Goal: Transaction & Acquisition: Book appointment/travel/reservation

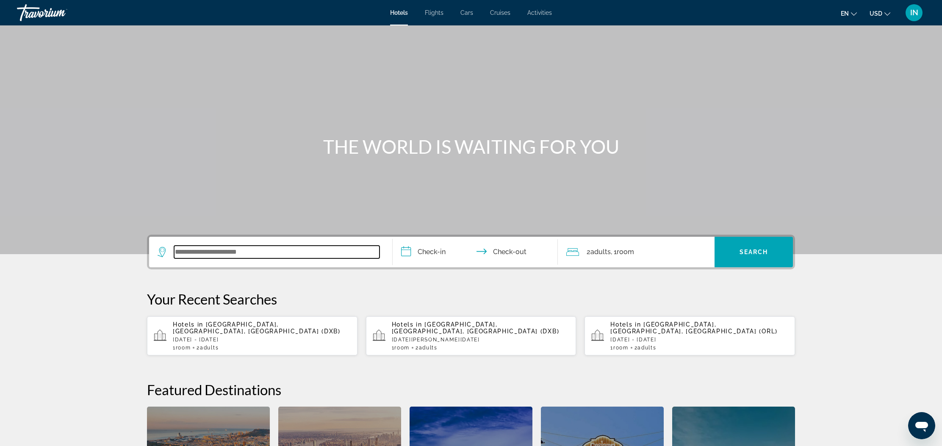
click at [197, 252] on input "Search widget" at bounding box center [276, 252] width 205 height 13
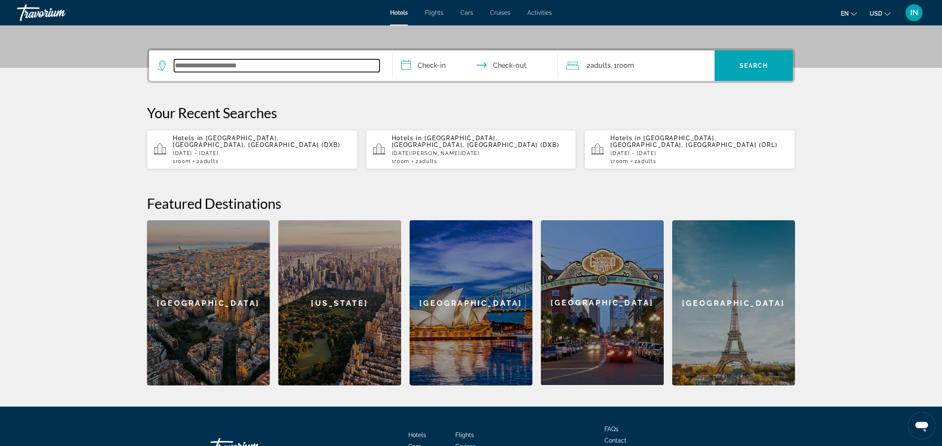
scroll to position [207, 0]
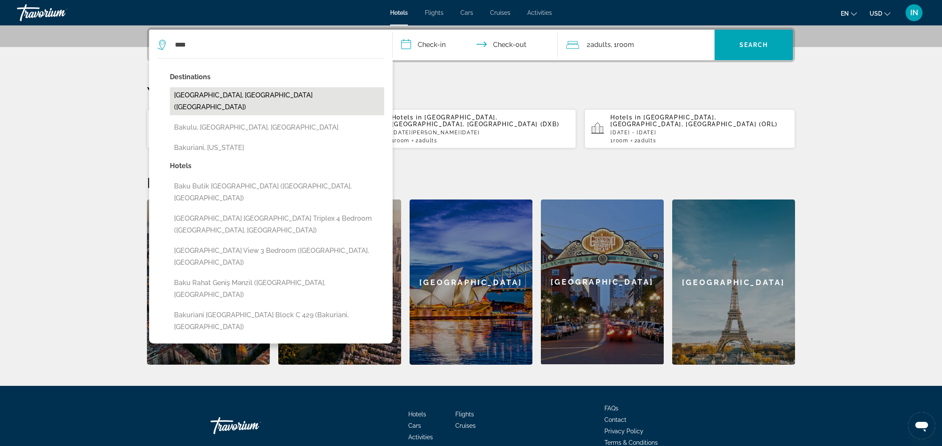
drag, startPoint x: 186, startPoint y: 61, endPoint x: 190, endPoint y: 93, distance: 31.9
click at [190, 93] on button "[GEOGRAPHIC_DATA], [GEOGRAPHIC_DATA] ([GEOGRAPHIC_DATA])" at bounding box center [277, 101] width 214 height 28
type input "**********"
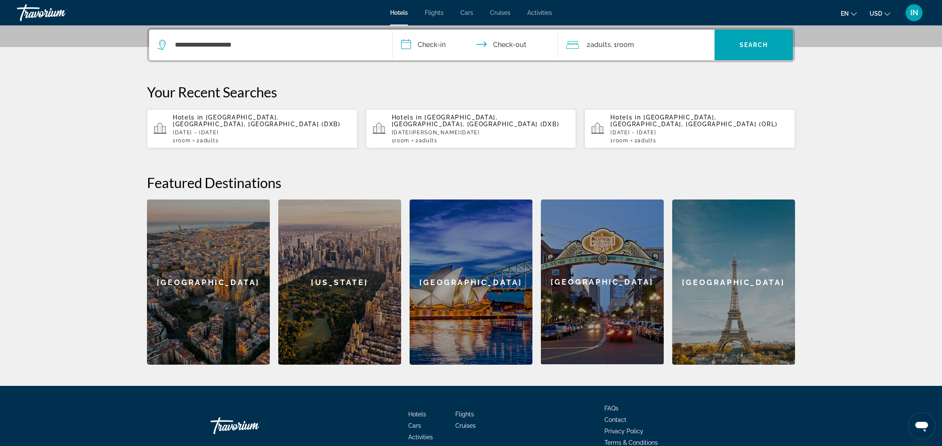
click at [408, 45] on input "**********" at bounding box center [477, 46] width 169 height 33
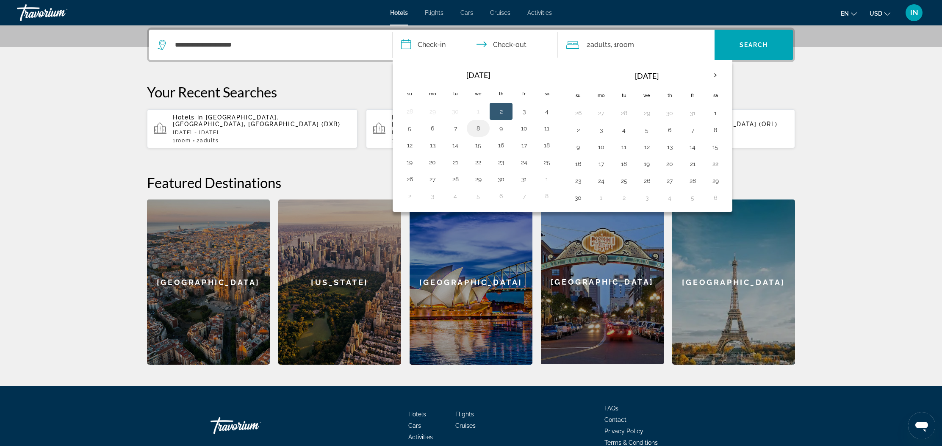
click at [479, 126] on button "8" at bounding box center [478, 128] width 14 height 12
click at [456, 144] on button "14" at bounding box center [456, 145] width 14 height 12
type input "**********"
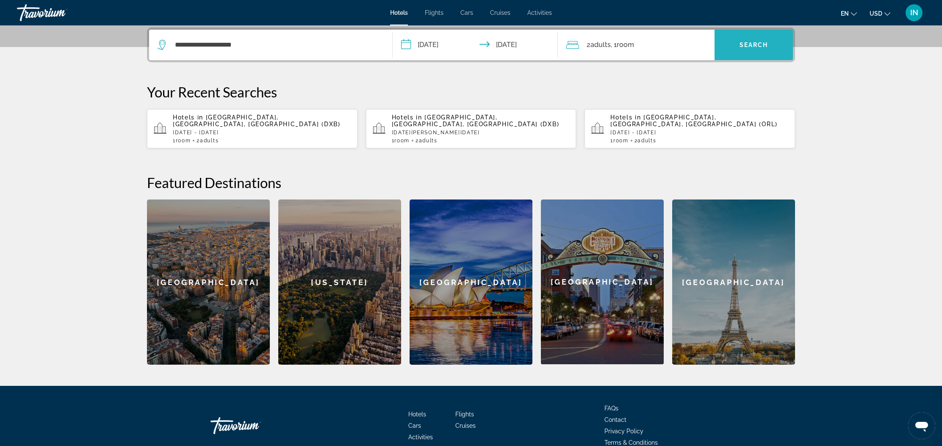
click at [743, 45] on span "Search" at bounding box center [754, 45] width 29 height 7
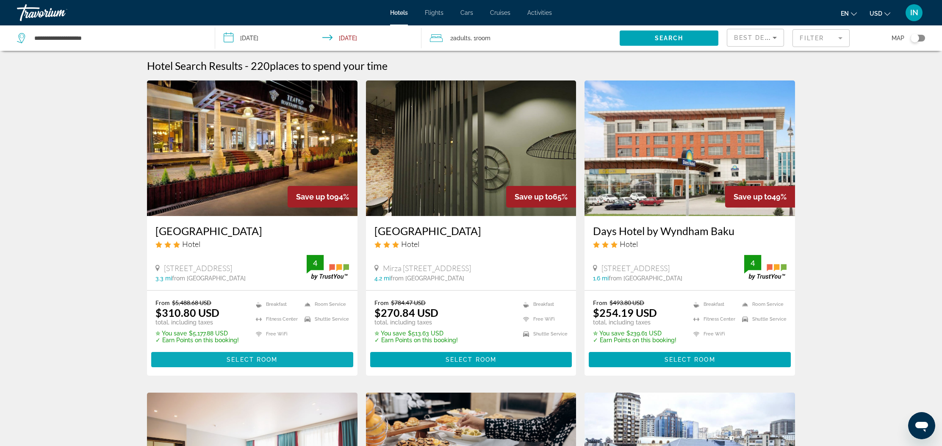
scroll to position [2, 0]
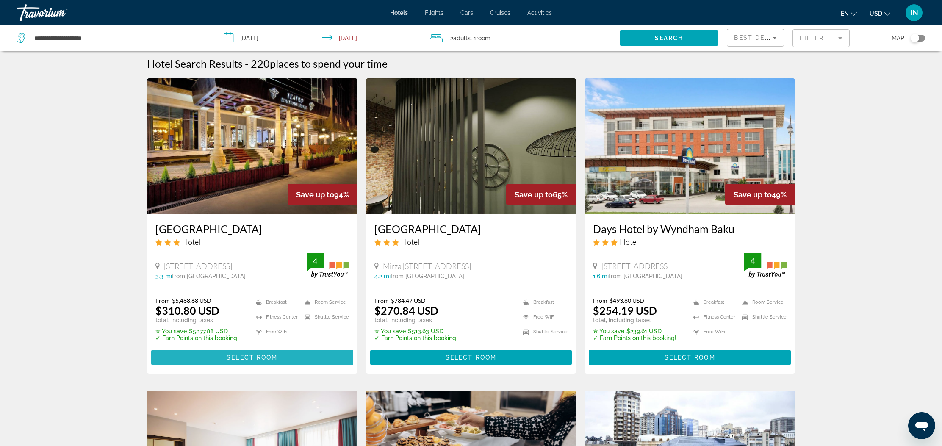
click at [205, 355] on span "Main content" at bounding box center [252, 357] width 202 height 20
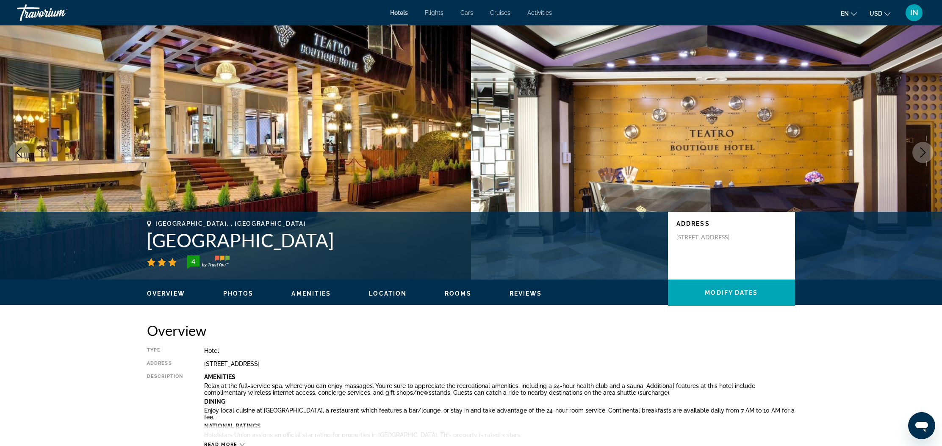
drag, startPoint x: 148, startPoint y: 221, endPoint x: 337, endPoint y: 247, distance: 190.6
click at [335, 247] on div "Baku, , Azerbaijan Teatro Boutique Hotel 4" at bounding box center [403, 244] width 513 height 49
copy div "Baku, , Azerbaijan Teatro Boutique Hotel"
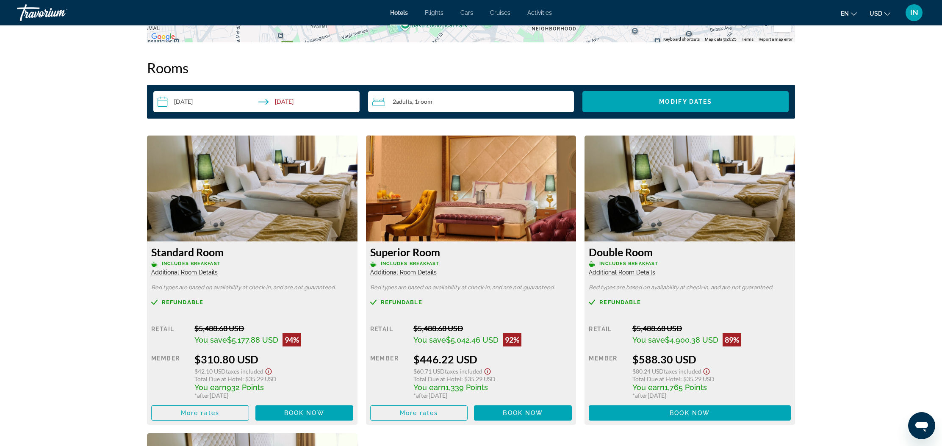
scroll to position [1064, 0]
click at [302, 413] on span "Book now" at bounding box center [304, 413] width 40 height 7
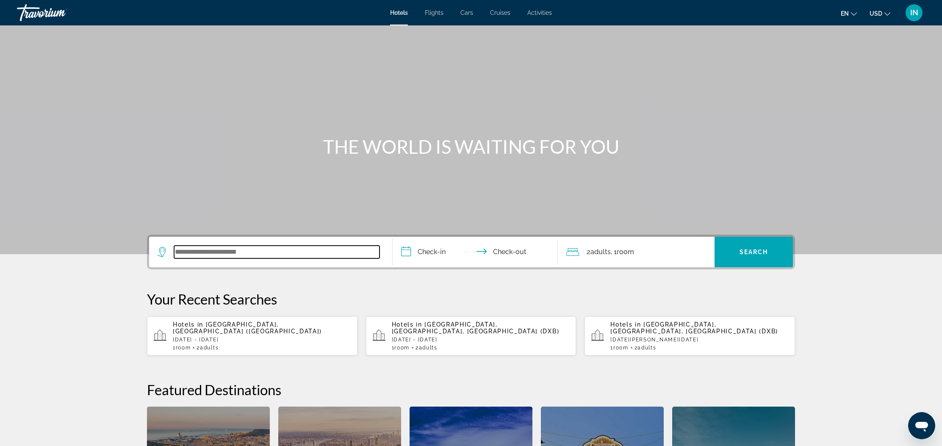
click at [229, 250] on input "Search widget" at bounding box center [276, 252] width 205 height 13
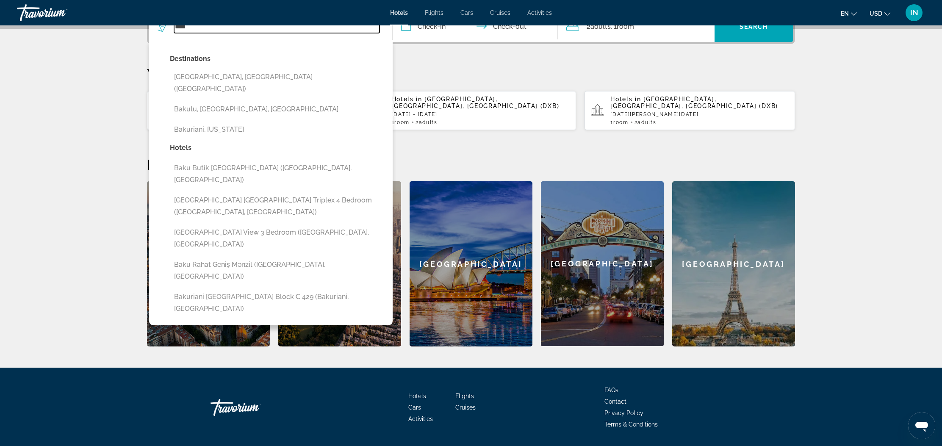
scroll to position [226, 0]
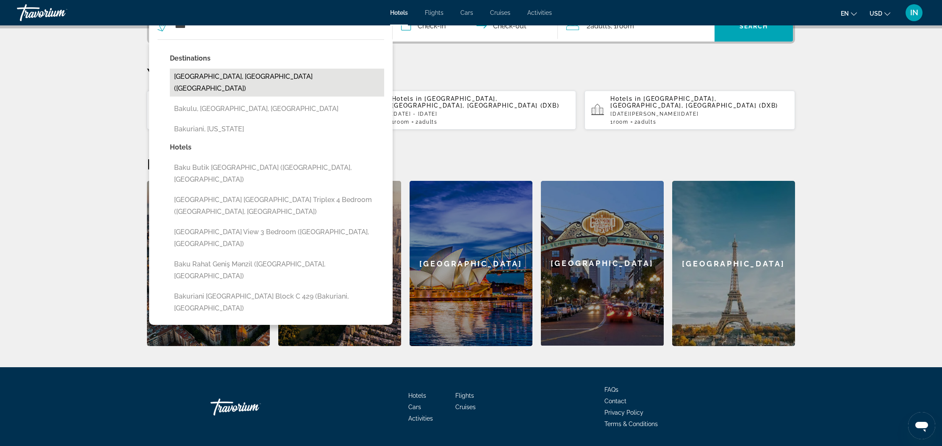
click at [206, 76] on button "[GEOGRAPHIC_DATA], [GEOGRAPHIC_DATA] ([GEOGRAPHIC_DATA])" at bounding box center [277, 83] width 214 height 28
type input "**********"
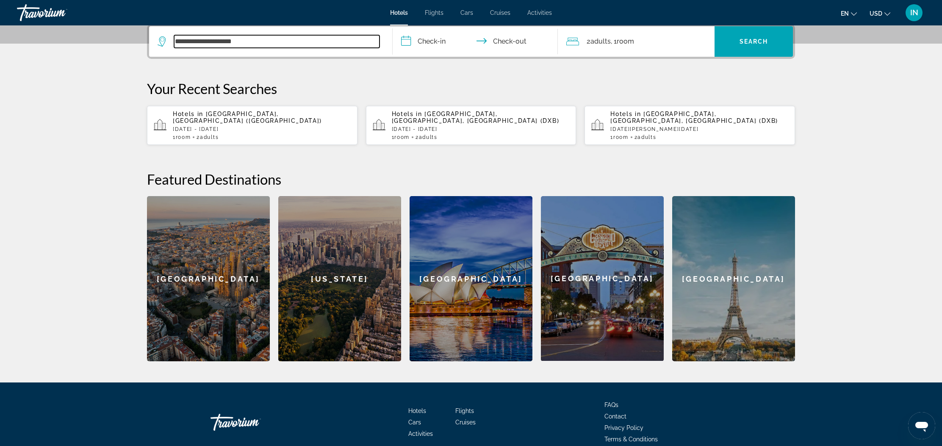
scroll to position [207, 0]
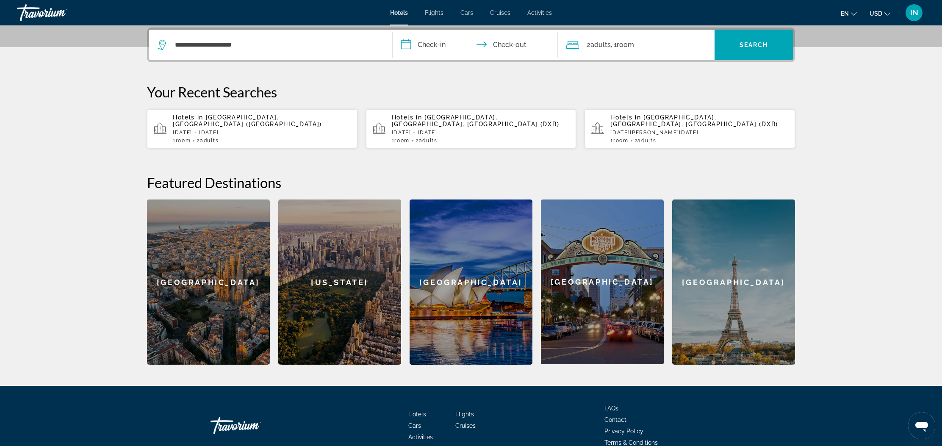
click at [406, 44] on input "**********" at bounding box center [477, 46] width 169 height 33
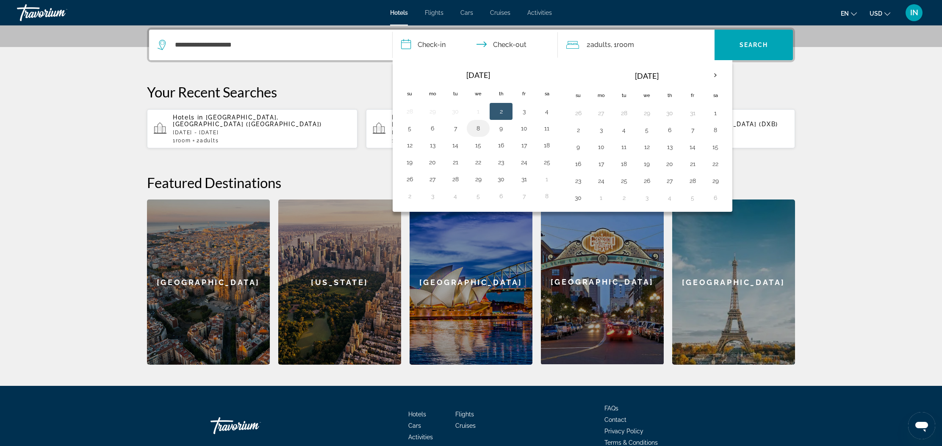
click at [479, 126] on button "8" at bounding box center [478, 128] width 14 height 12
click at [457, 144] on button "14" at bounding box center [456, 145] width 14 height 12
type input "**********"
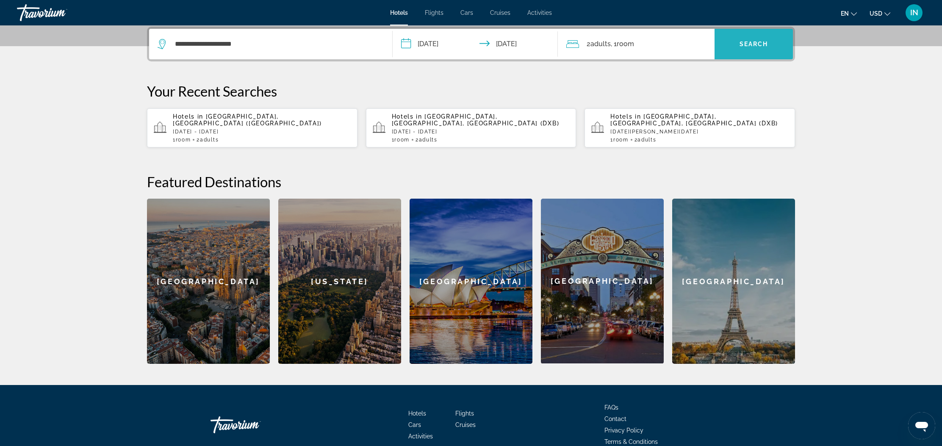
click at [764, 46] on span "Search" at bounding box center [754, 44] width 29 height 7
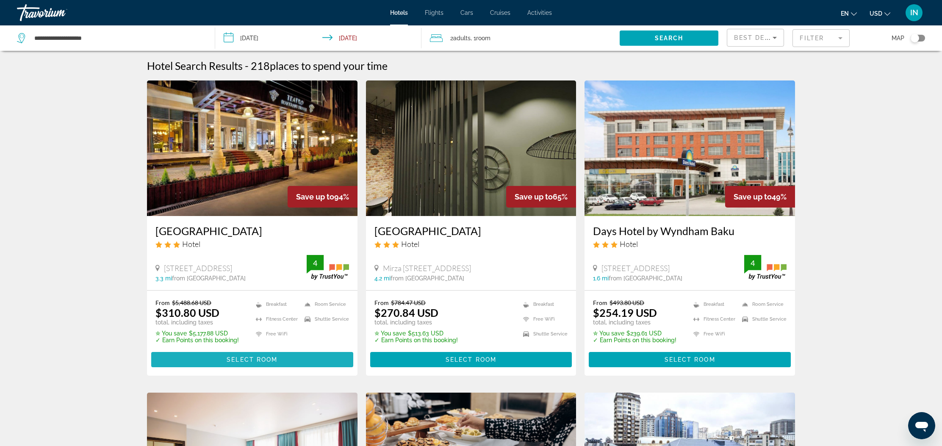
click at [274, 361] on span "Select Room" at bounding box center [252, 359] width 51 height 7
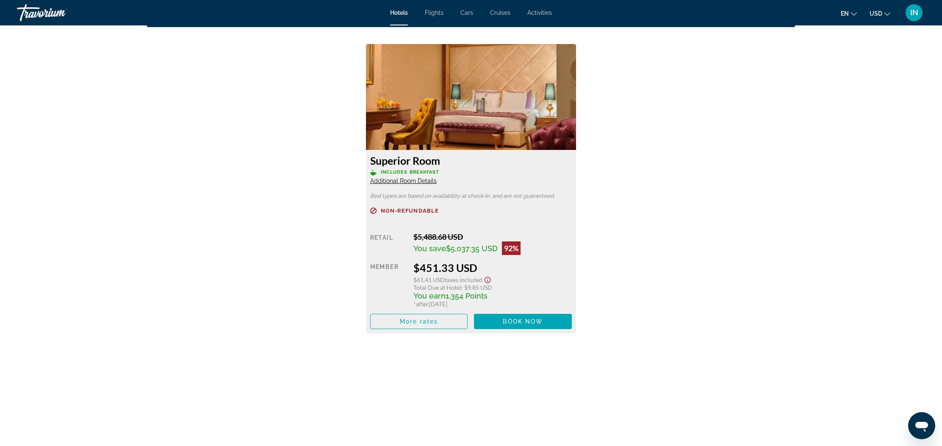
scroll to position [1156, 0]
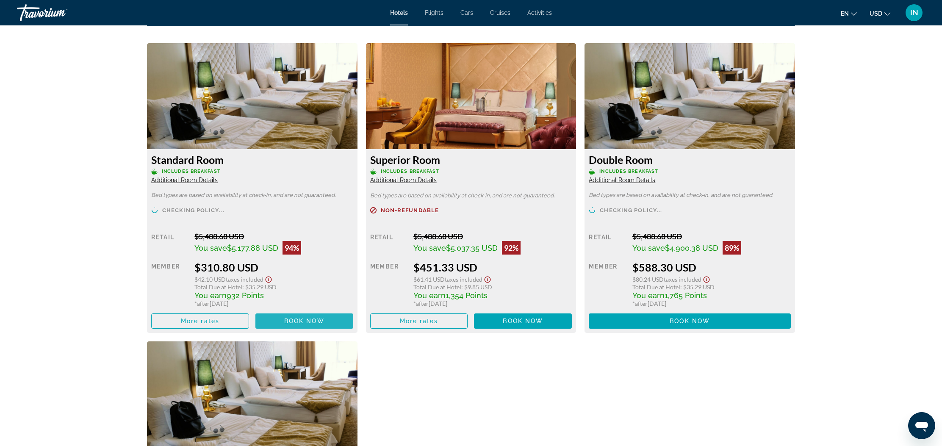
click at [305, 323] on span "Book now" at bounding box center [304, 321] width 40 height 7
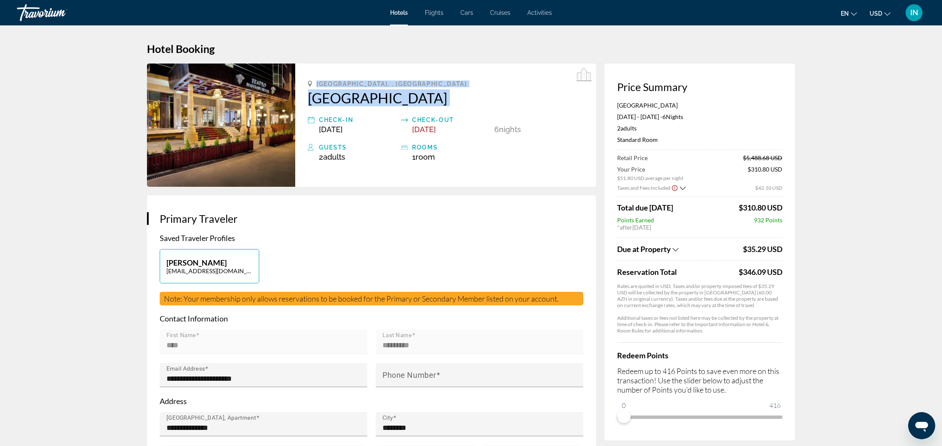
drag, startPoint x: 307, startPoint y: 83, endPoint x: 397, endPoint y: 111, distance: 94.5
click at [397, 111] on div "Baku, , Azerbaijan Teatro Boutique Hotel Check-in Oct 8, 2025 Check-out Oct 14,…" at bounding box center [445, 125] width 301 height 123
copy div "Baku, , Azerbaijan Teatro Boutique Hotel"
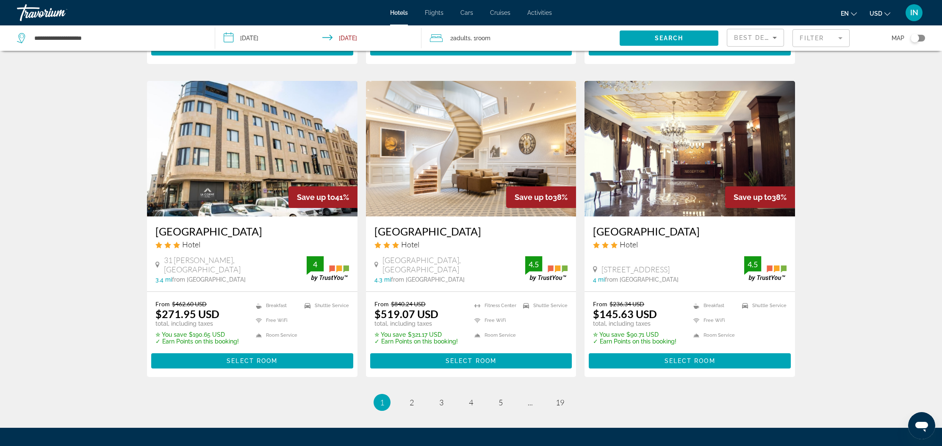
scroll to position [932, 0]
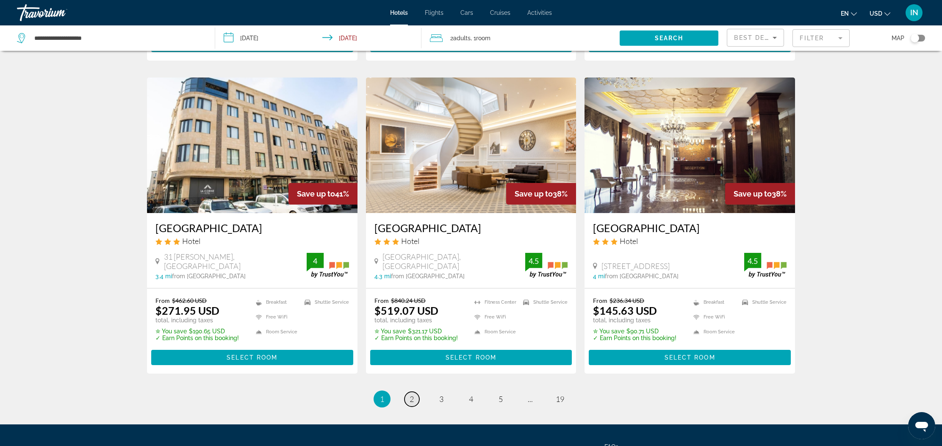
click at [415, 399] on link "page 2" at bounding box center [412, 399] width 15 height 15
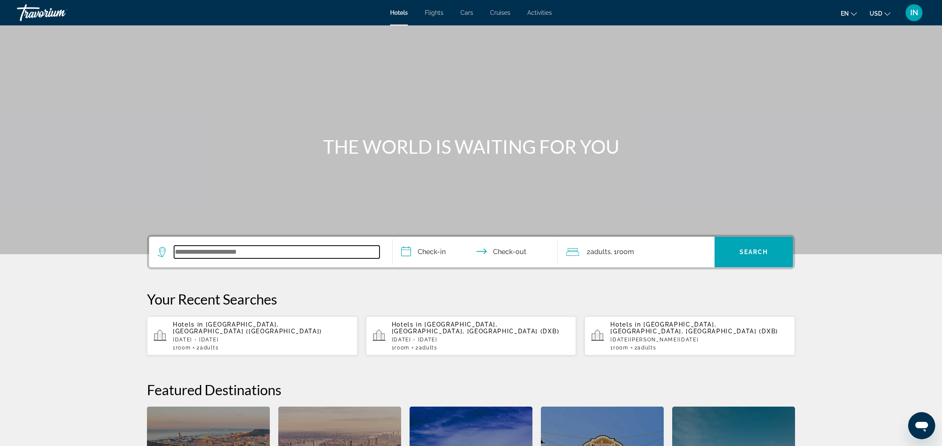
click at [258, 252] on input "Search widget" at bounding box center [276, 252] width 205 height 13
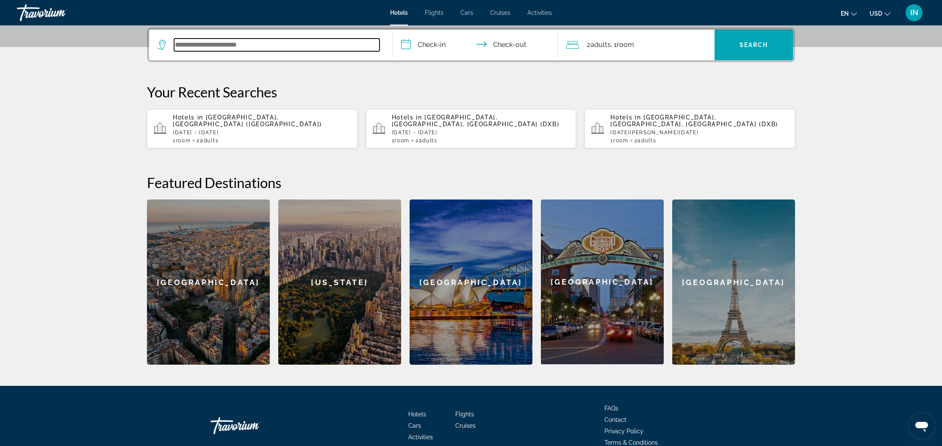
paste input "**********"
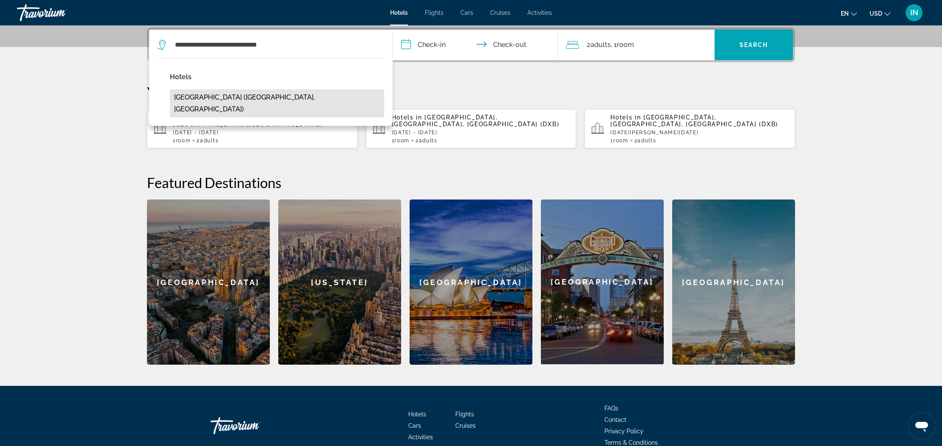
click at [242, 97] on button "[GEOGRAPHIC_DATA] ([GEOGRAPHIC_DATA], [GEOGRAPHIC_DATA])" at bounding box center [277, 103] width 214 height 28
type input "**********"
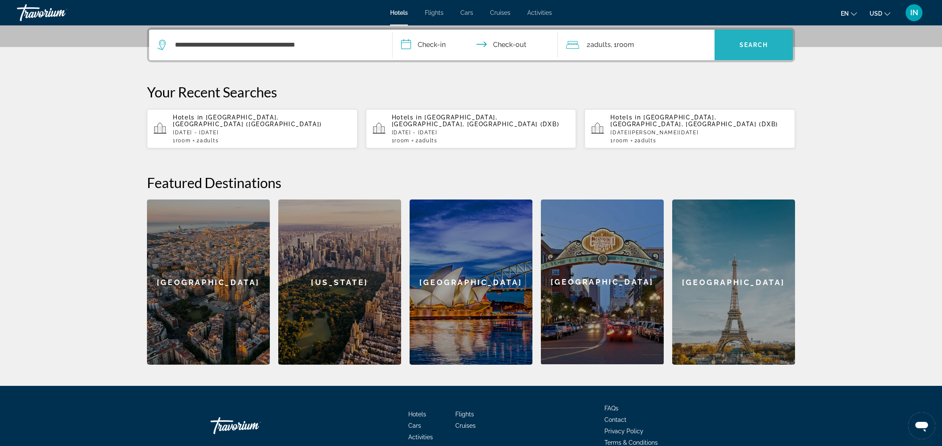
drag, startPoint x: 399, startPoint y: 44, endPoint x: 740, endPoint y: 48, distance: 340.1
click at [740, 48] on span "Search" at bounding box center [754, 45] width 29 height 7
click at [762, 83] on div "Minimum length of stay is 1 day All fields are required Children ages are requi…" at bounding box center [752, 78] width 81 height 22
click at [759, 50] on span "Search widget" at bounding box center [754, 45] width 78 height 20
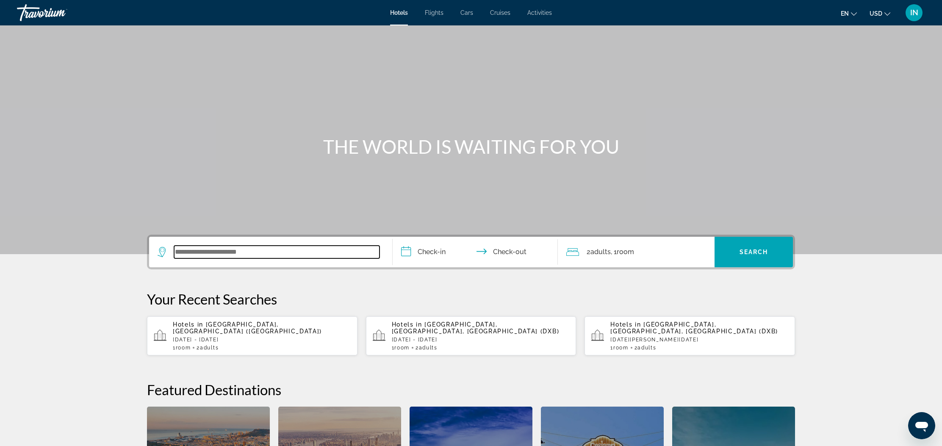
click at [258, 253] on input "Search widget" at bounding box center [276, 252] width 205 height 13
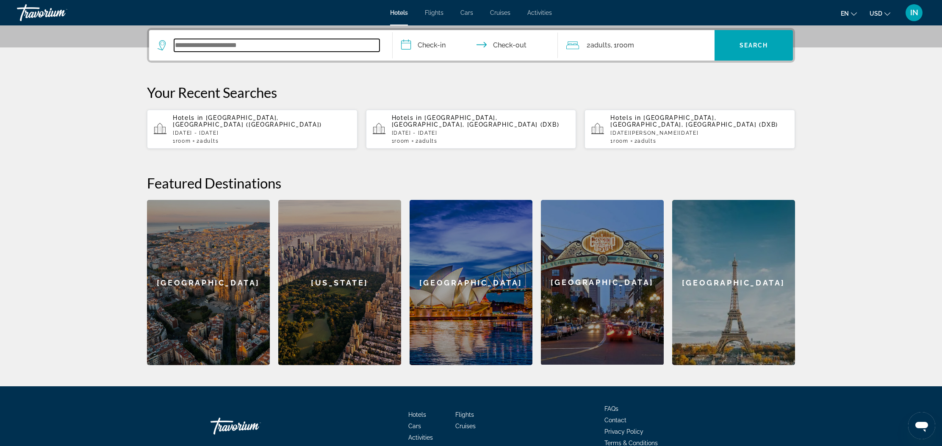
scroll to position [207, 0]
paste input "**********"
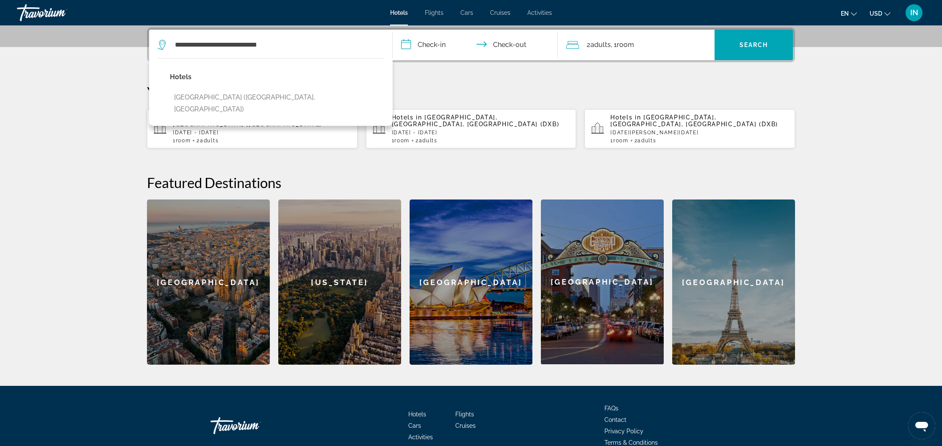
click at [237, 99] on button "[GEOGRAPHIC_DATA] ([GEOGRAPHIC_DATA], [GEOGRAPHIC_DATA])" at bounding box center [277, 103] width 214 height 28
type input "**********"
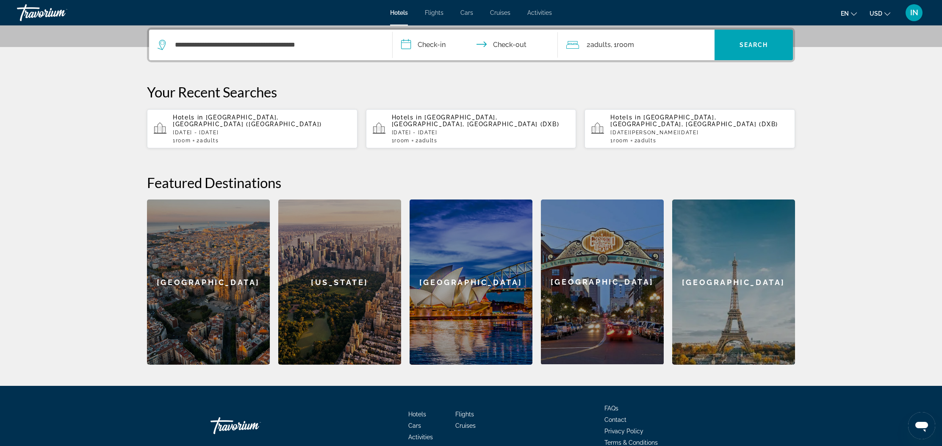
click at [409, 45] on input "**********" at bounding box center [477, 46] width 169 height 33
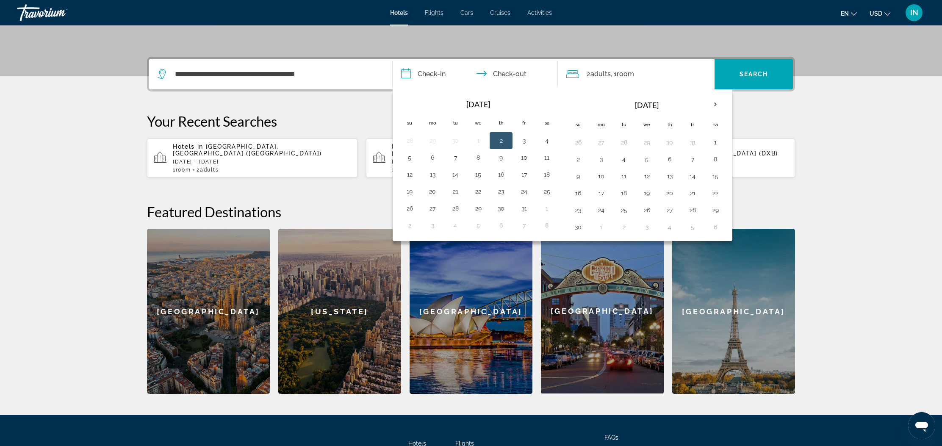
scroll to position [158, 0]
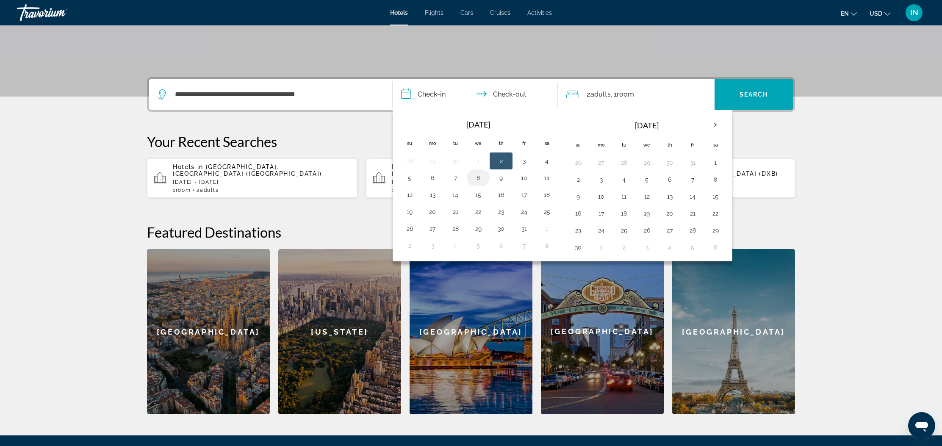
click at [481, 183] on button "8" at bounding box center [478, 178] width 14 height 12
click at [458, 198] on button "14" at bounding box center [456, 195] width 14 height 12
type input "**********"
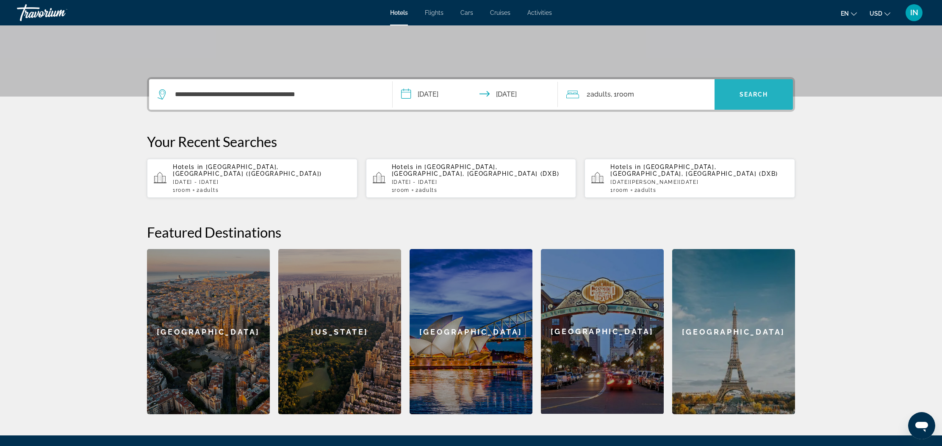
click at [751, 97] on span "Search" at bounding box center [754, 94] width 29 height 7
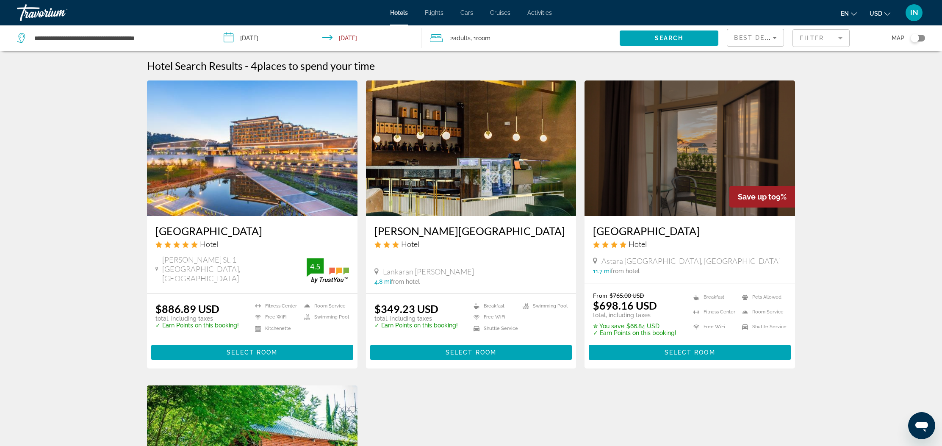
scroll to position [44, 0]
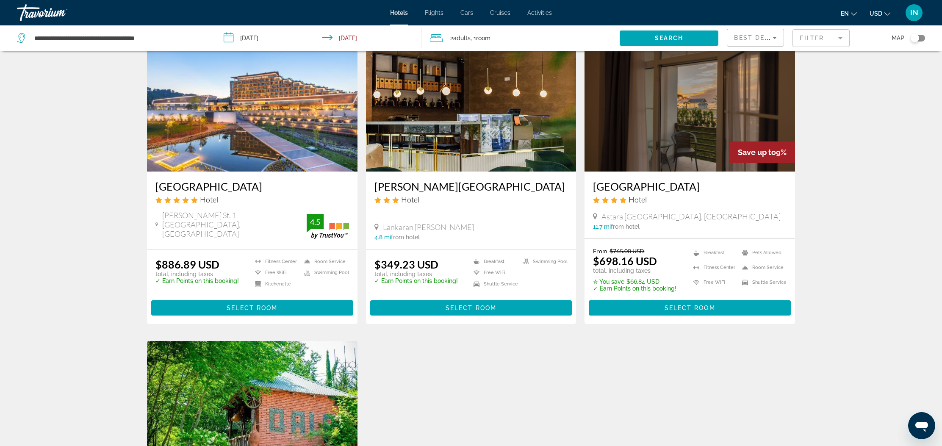
drag, startPoint x: 156, startPoint y: 185, endPoint x: 174, endPoint y: 192, distance: 19.0
click at [236, 310] on span "Main content" at bounding box center [252, 308] width 202 height 20
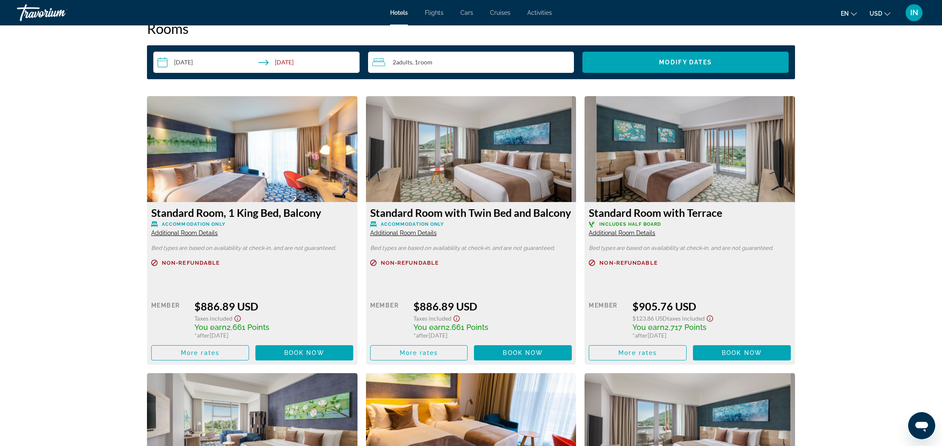
scroll to position [1104, 0]
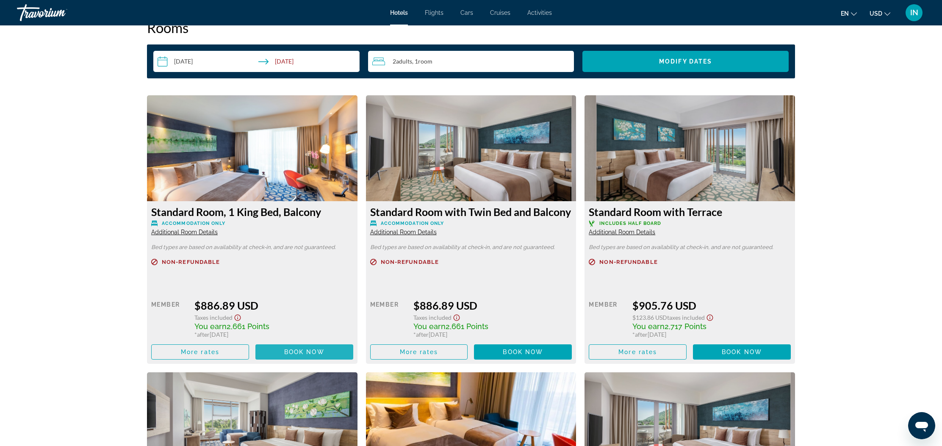
click at [301, 352] on span "Book now" at bounding box center [304, 352] width 40 height 7
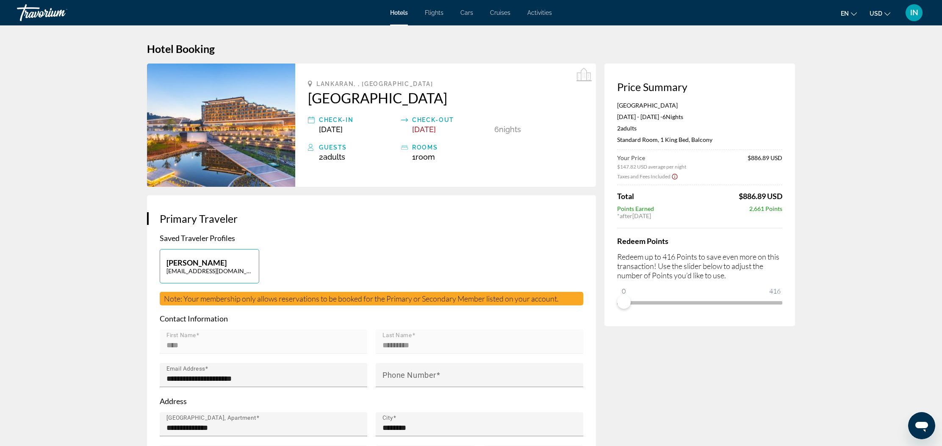
drag, startPoint x: 307, startPoint y: 84, endPoint x: 516, endPoint y: 104, distance: 210.2
click at [516, 104] on div "Lankaran, , Azerbaijan Lankaran Springs Wellness Resort Check-in Oct 8, 2025 Ch…" at bounding box center [445, 125] width 301 height 123
copy div "Lankaran, , Azerbaijan Lankaran Springs Wellness Resort"
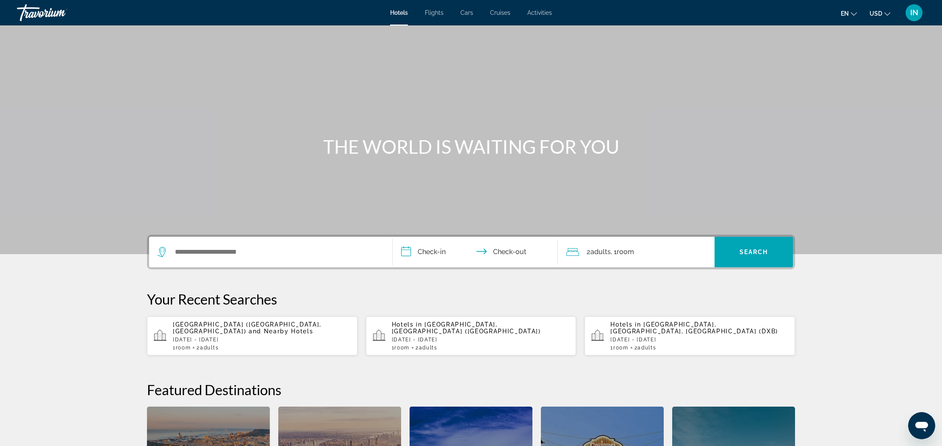
drag, startPoint x: 253, startPoint y: 246, endPoint x: 258, endPoint y: 242, distance: 6.9
click at [255, 245] on div "Search widget" at bounding box center [271, 252] width 226 height 30
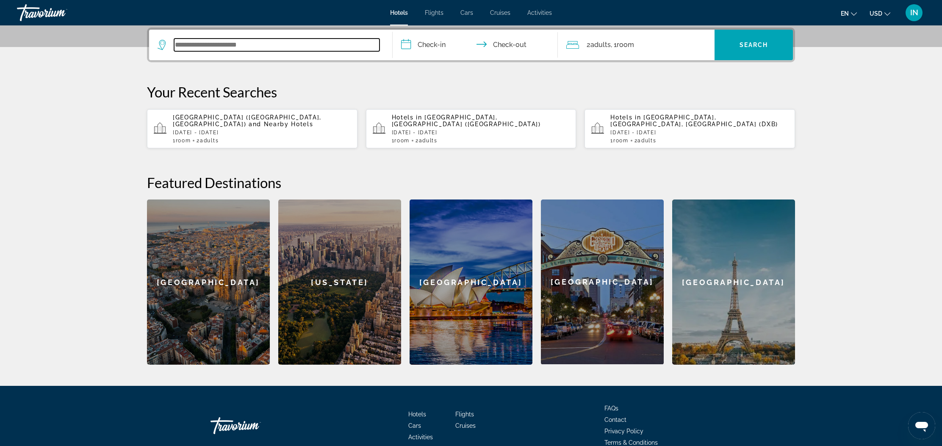
click at [248, 45] on input "Search widget" at bounding box center [276, 45] width 205 height 13
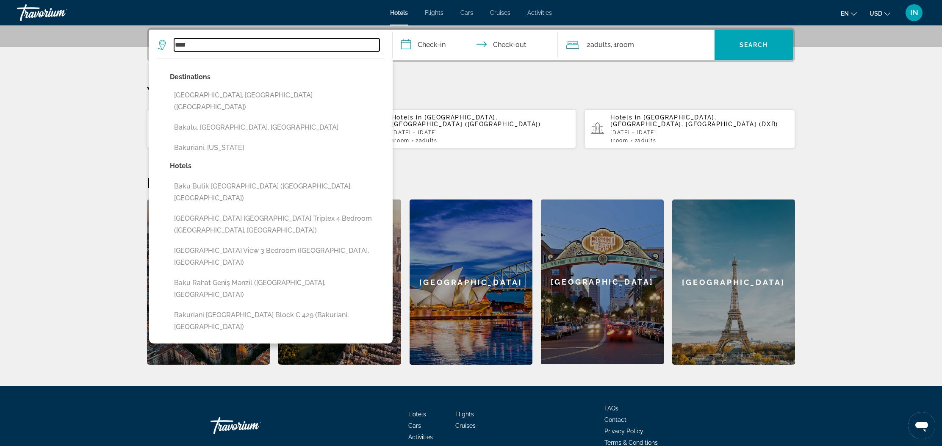
click at [205, 95] on button "Baku, Azerbaijan (BAK)" at bounding box center [277, 101] width 214 height 28
type input "**********"
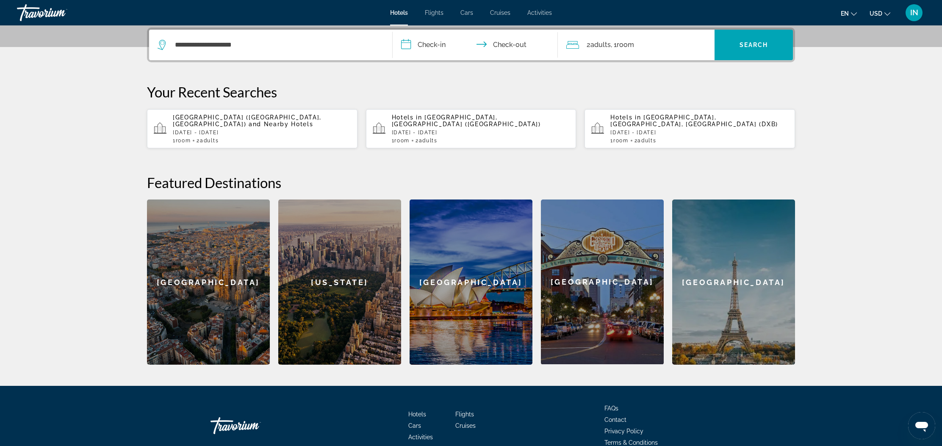
click at [407, 42] on input "**********" at bounding box center [477, 46] width 169 height 33
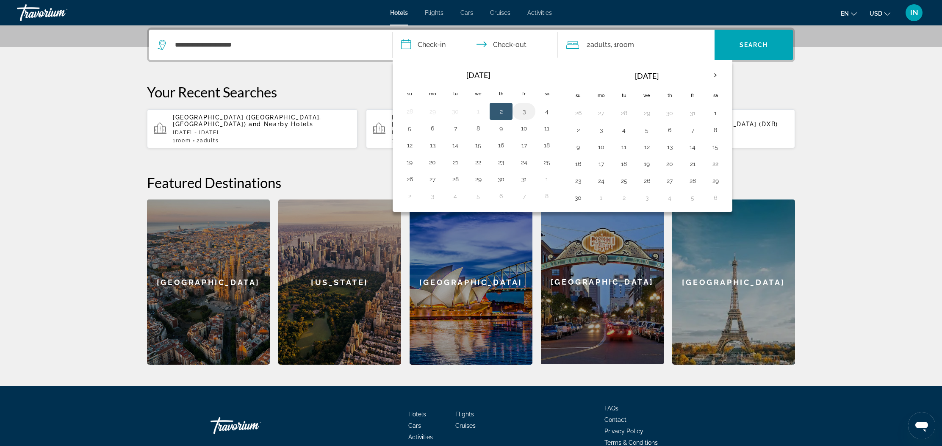
click at [525, 111] on button "3" at bounding box center [524, 111] width 14 height 12
click at [453, 128] on button "7" at bounding box center [456, 128] width 14 height 12
type input "**********"
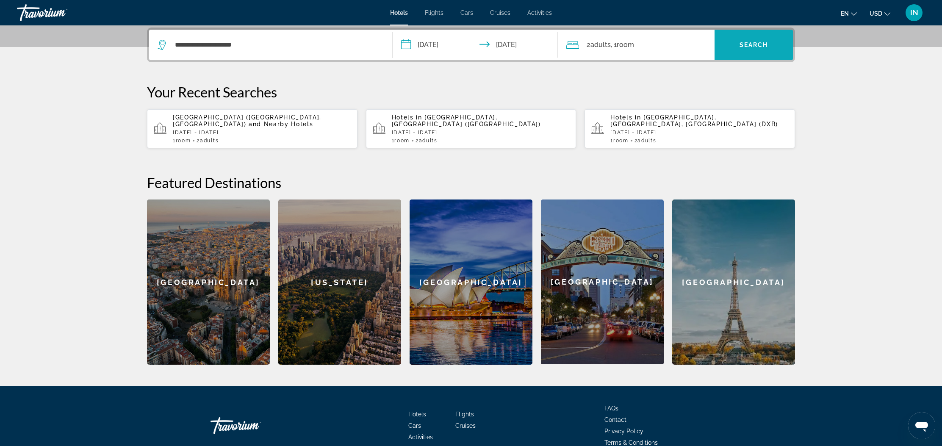
click at [734, 42] on span "Search widget" at bounding box center [754, 45] width 78 height 20
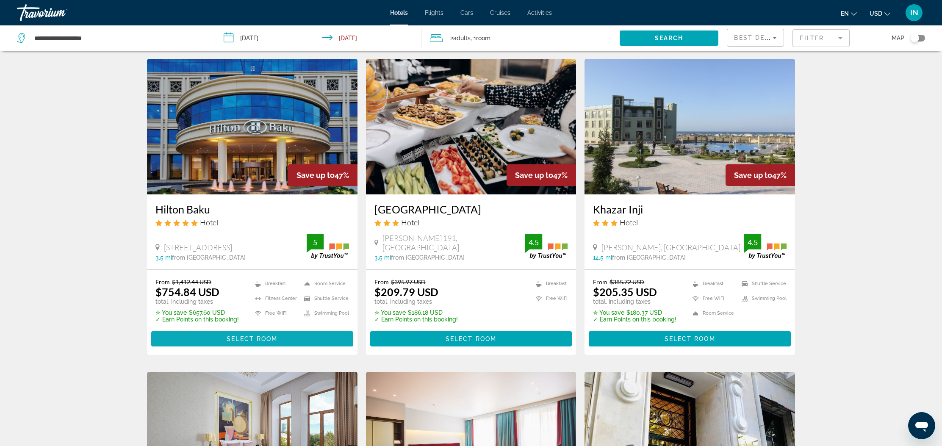
scroll to position [335, 0]
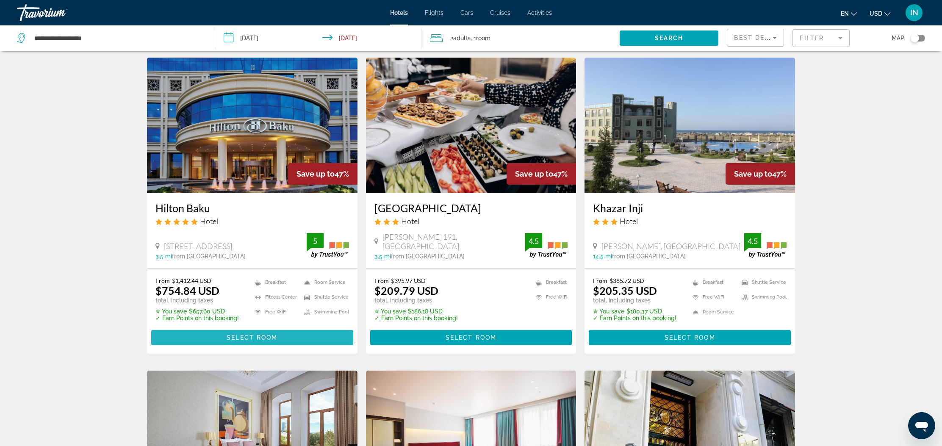
click at [262, 337] on span "Select Room" at bounding box center [252, 337] width 51 height 7
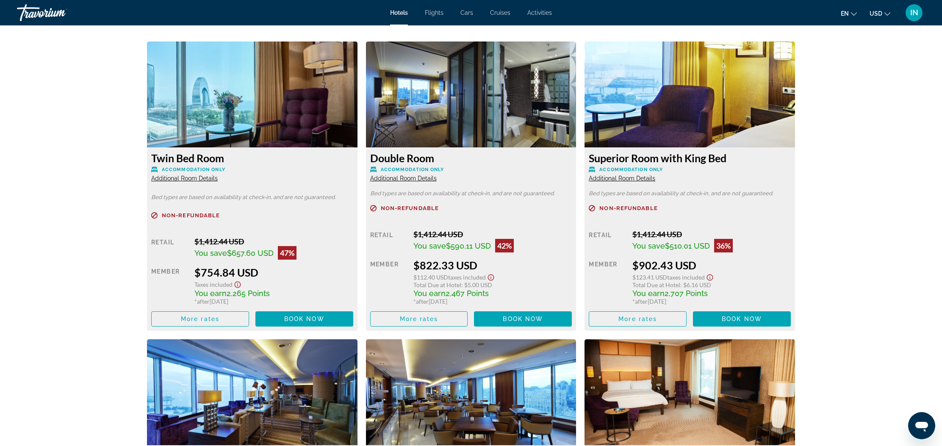
scroll to position [1158, 0]
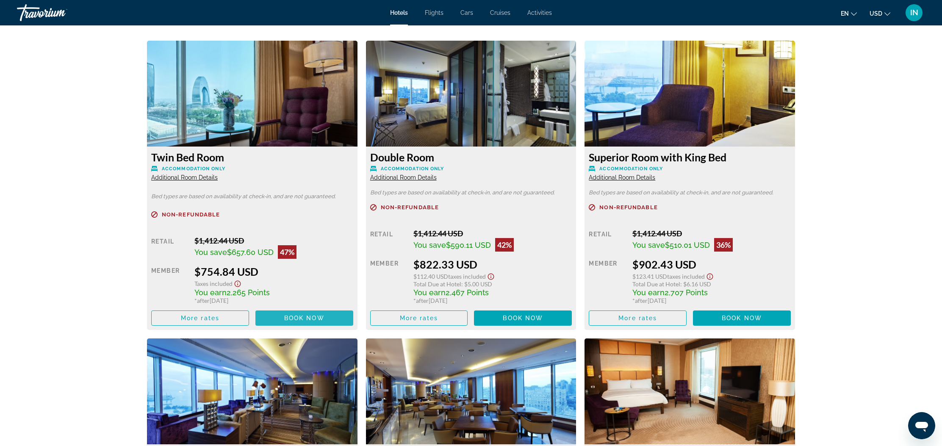
click at [292, 323] on span "Main content" at bounding box center [304, 318] width 98 height 20
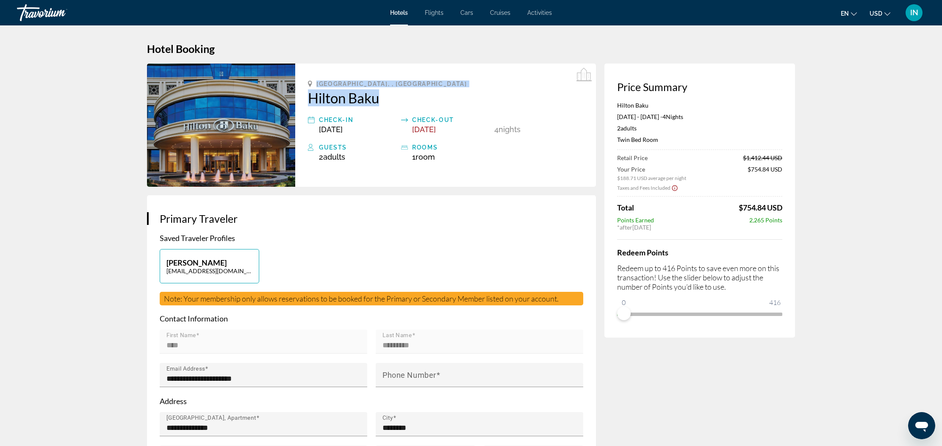
drag, startPoint x: 308, startPoint y: 82, endPoint x: 388, endPoint y: 103, distance: 82.3
click at [387, 103] on div "Baku, , Azerbaijan Hilton Baku Check-in Oct 3, 2025 Check-out Oct 7, 2025 4 Nig…" at bounding box center [445, 125] width 301 height 123
copy div "Baku, , Azerbaijan Hilton Baku"
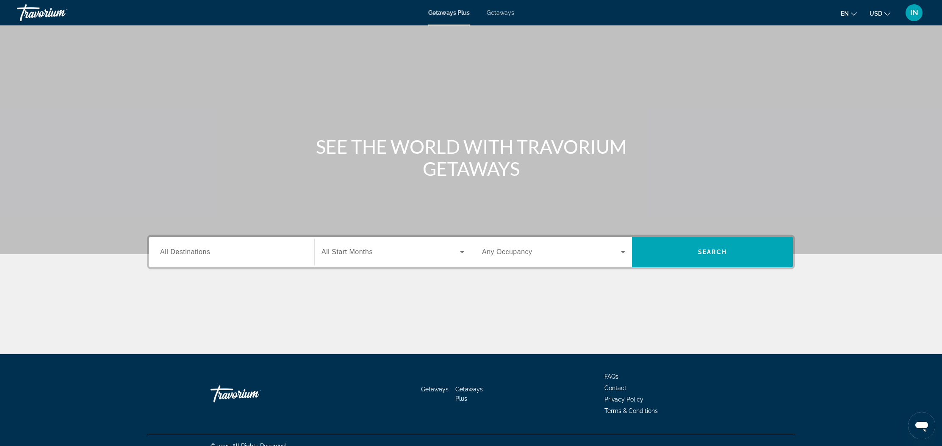
click at [161, 251] on span "All Destinations" at bounding box center [185, 251] width 50 height 7
click at [161, 251] on input "Destination All Destinations" at bounding box center [231, 252] width 143 height 10
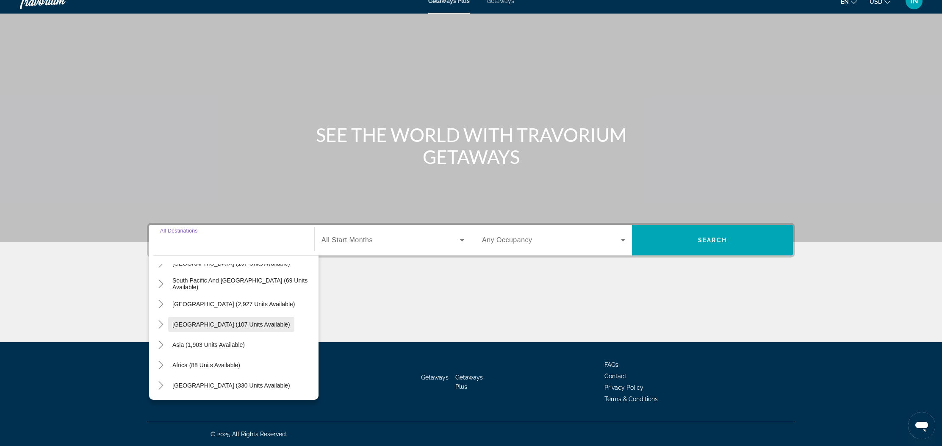
scroll to position [137, 0]
click at [183, 344] on span "Asia (1,903 units available)" at bounding box center [208, 344] width 72 height 7
type input "**********"
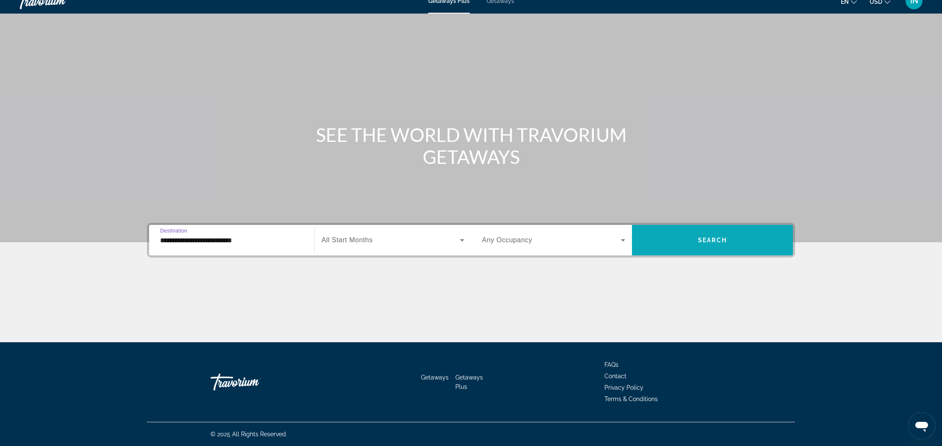
click at [680, 239] on span "Search widget" at bounding box center [712, 240] width 161 height 20
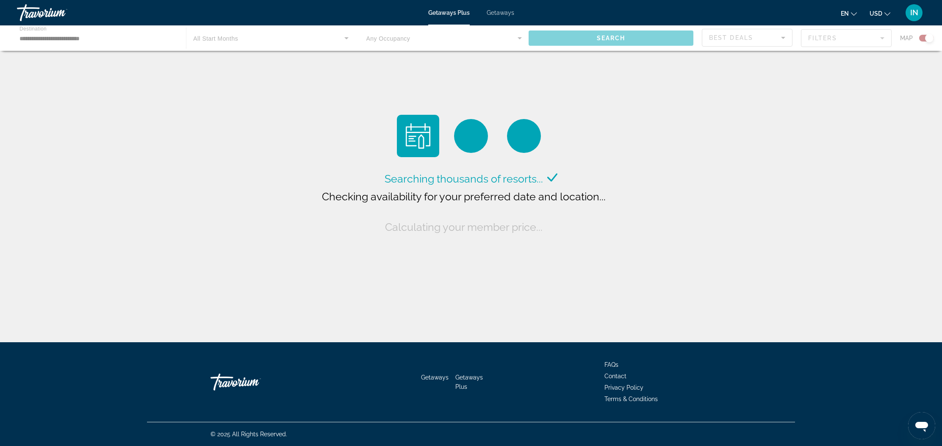
click at [505, 13] on span "Getaways" at bounding box center [501, 12] width 28 height 7
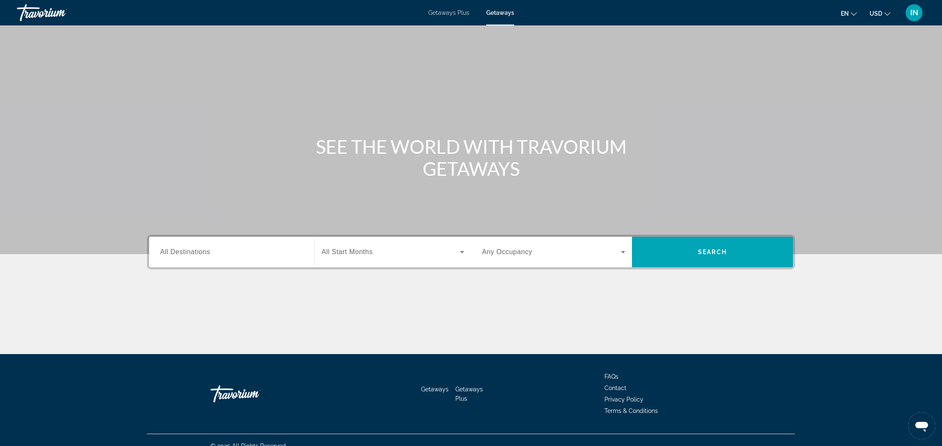
click at [188, 254] on span "All Destinations" at bounding box center [185, 251] width 50 height 7
click at [188, 254] on input "Destination All Destinations" at bounding box center [231, 252] width 143 height 10
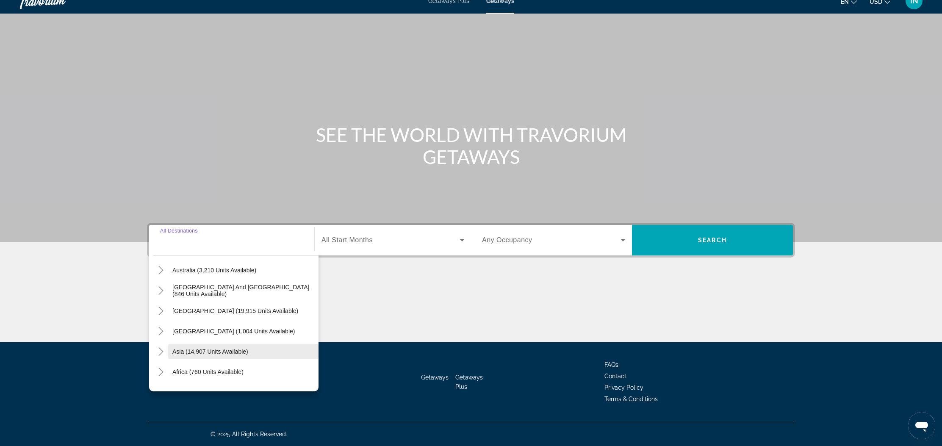
scroll to position [133, 0]
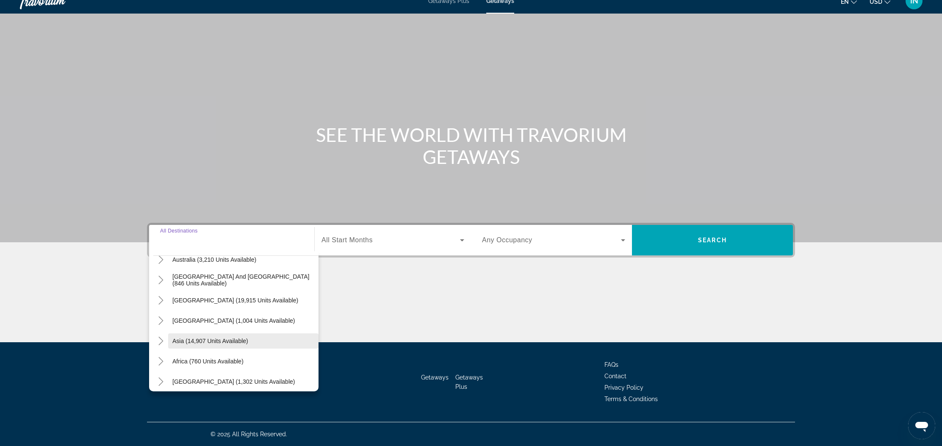
click at [231, 340] on span "Asia (14,907 units available)" at bounding box center [210, 341] width 76 height 7
type input "**********"
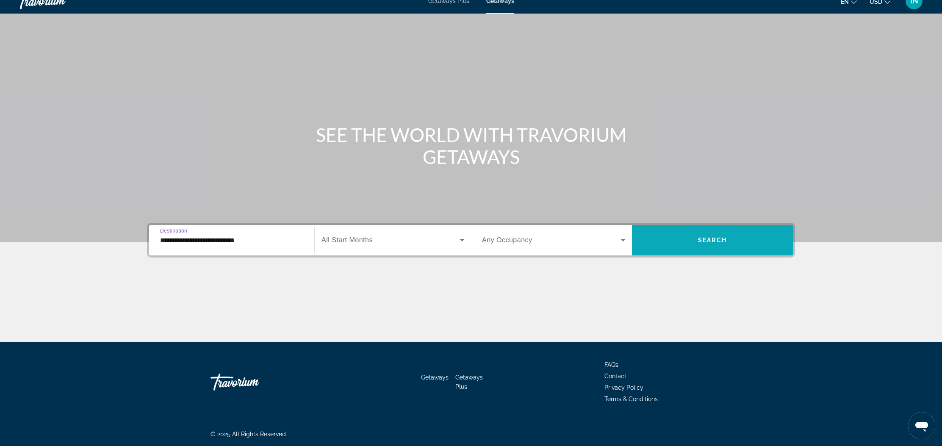
click at [657, 245] on span "Search widget" at bounding box center [712, 240] width 161 height 20
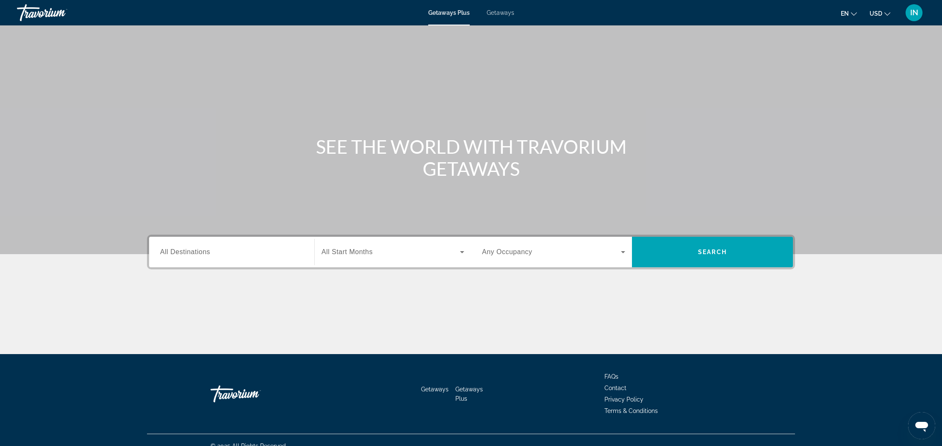
click at [504, 10] on span "Getaways" at bounding box center [501, 12] width 28 height 7
click at [216, 249] on input "Destination All Destinations" at bounding box center [231, 252] width 143 height 10
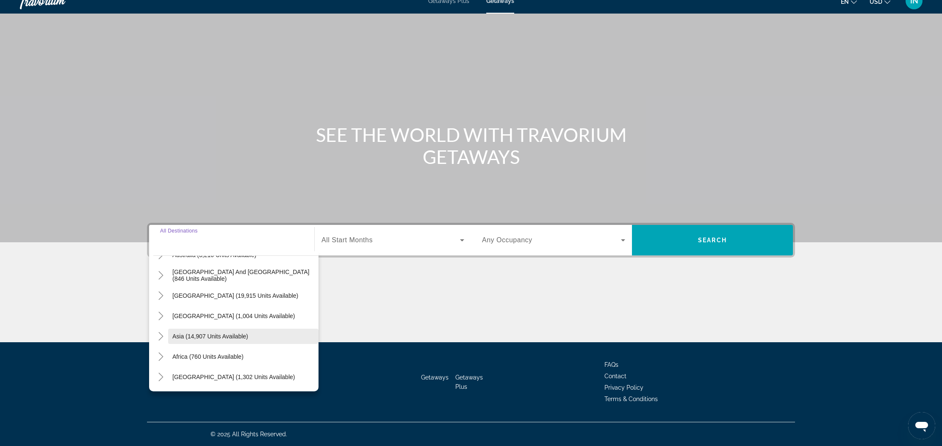
scroll to position [137, 0]
click at [192, 335] on span "Asia (14,907 units available)" at bounding box center [210, 336] width 76 height 7
type input "**********"
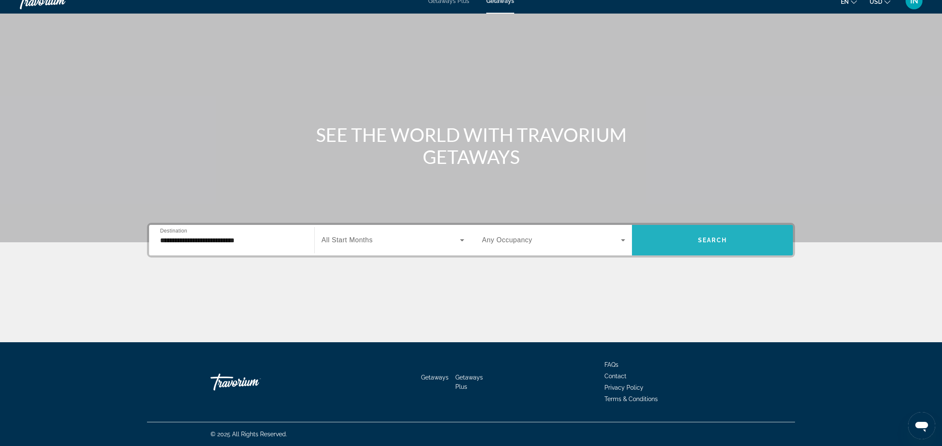
click at [699, 240] on span "Search" at bounding box center [712, 240] width 29 height 7
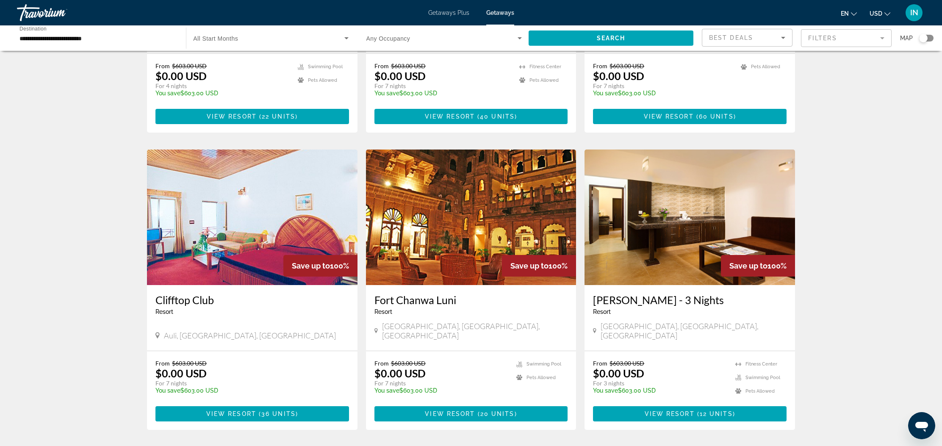
scroll to position [526, 0]
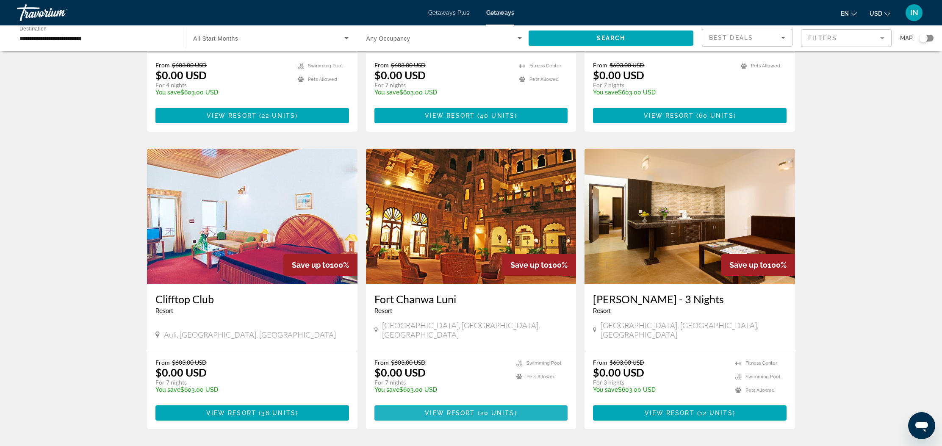
click at [533, 403] on span "Main content" at bounding box center [471, 413] width 194 height 20
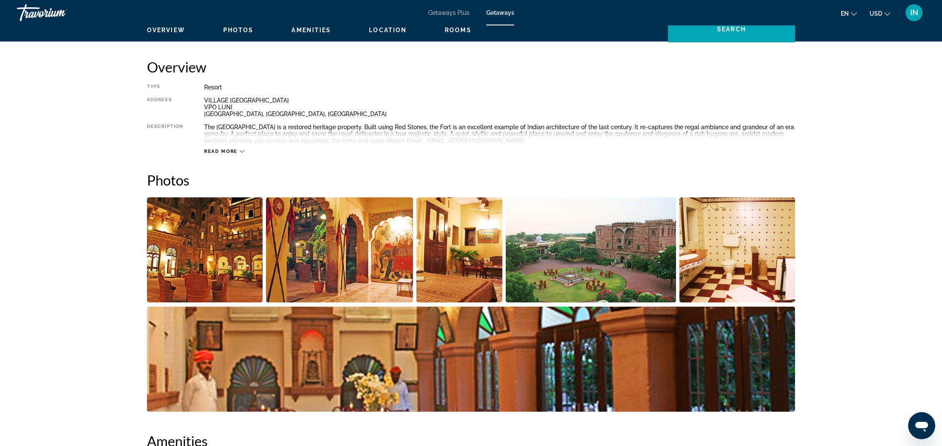
scroll to position [269, 0]
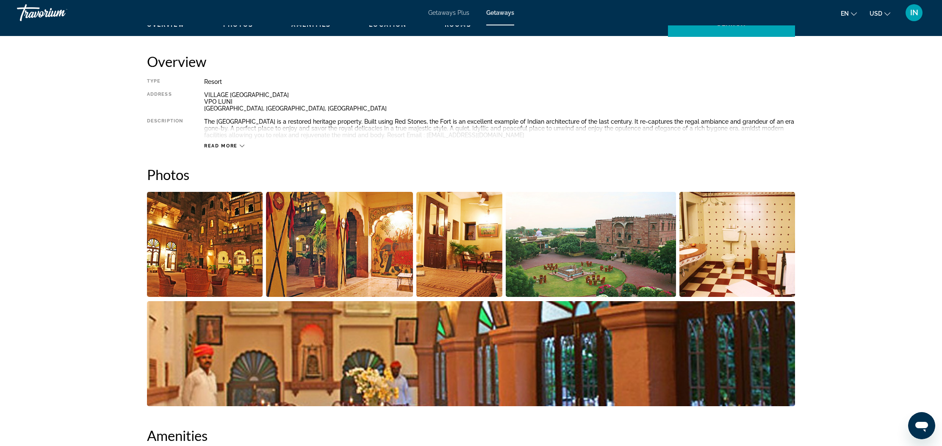
click at [235, 261] on img "Open full-screen image slider" at bounding box center [205, 244] width 116 height 105
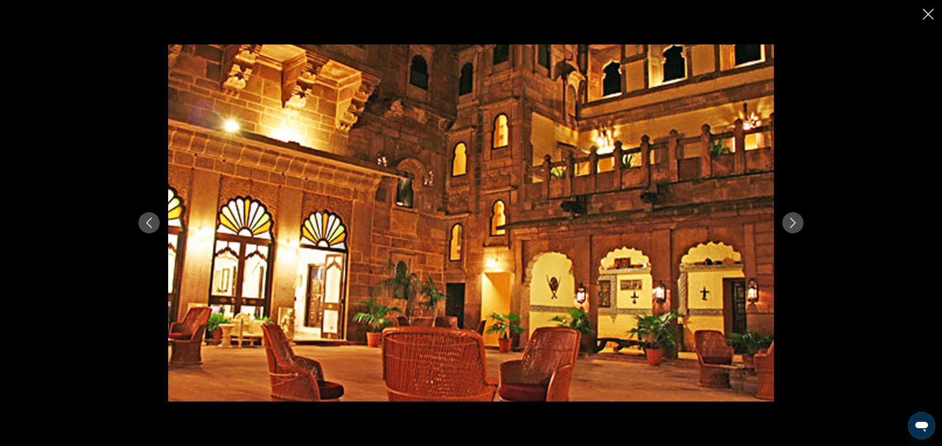
click at [790, 215] on button "Next image" at bounding box center [792, 222] width 21 height 21
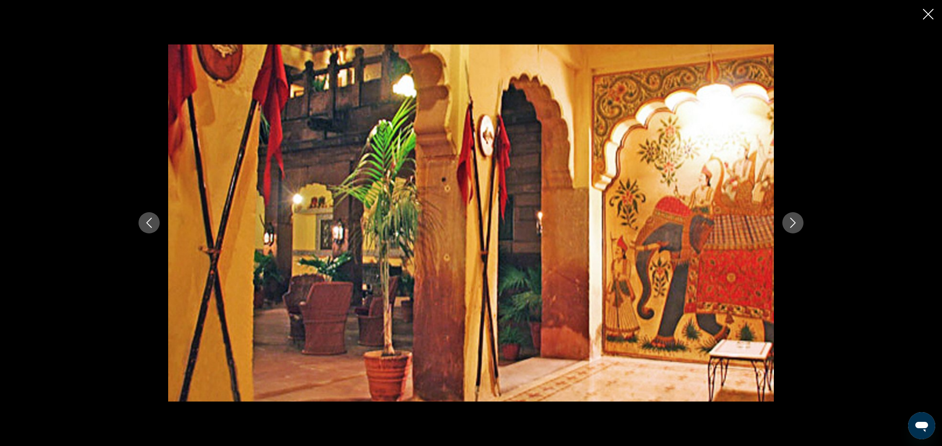
scroll to position [270, 0]
click at [791, 215] on button "Next image" at bounding box center [792, 222] width 21 height 21
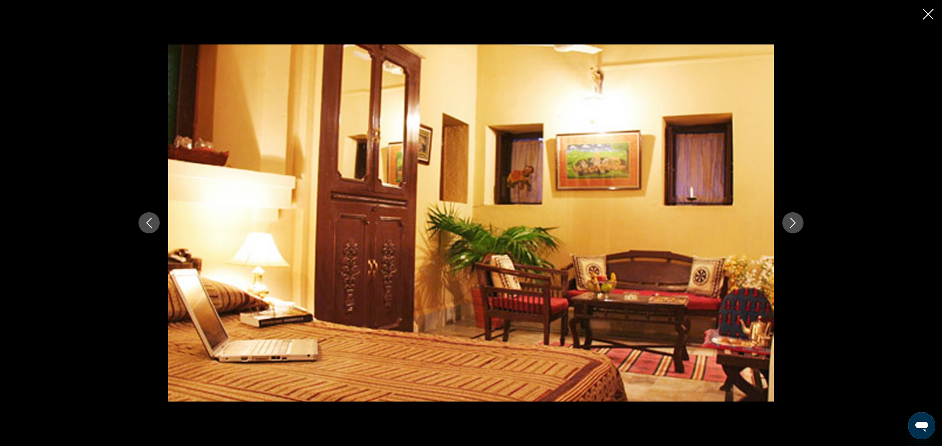
scroll to position [268, 0]
click at [791, 215] on button "Next image" at bounding box center [792, 222] width 21 height 21
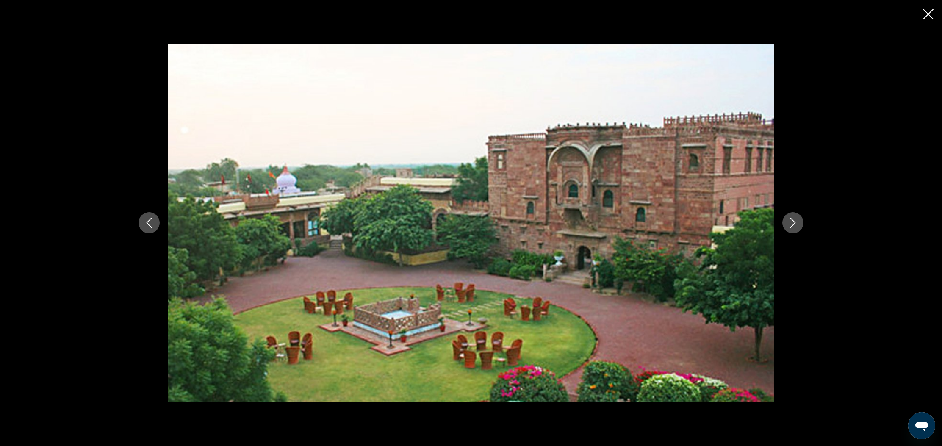
click at [791, 215] on button "Next image" at bounding box center [792, 222] width 21 height 21
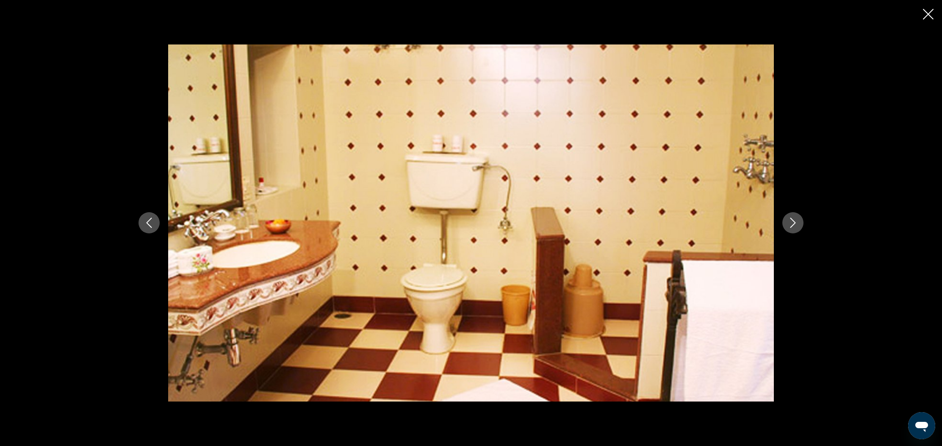
click at [791, 215] on button "Next image" at bounding box center [792, 222] width 21 height 21
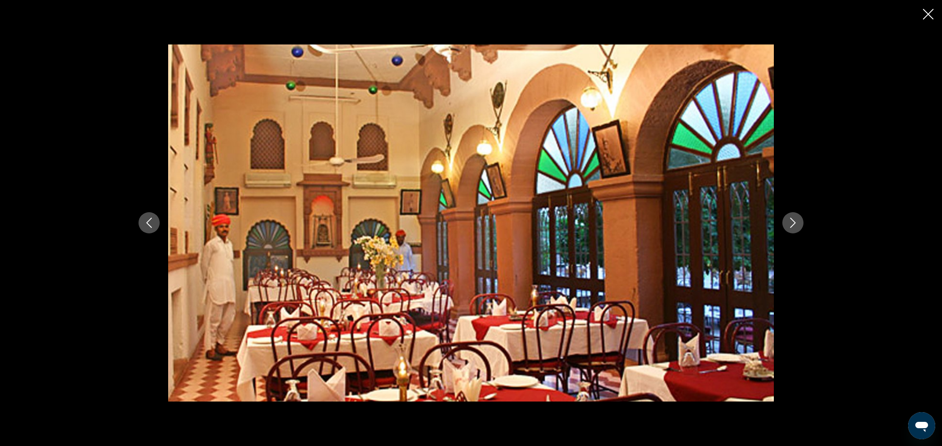
click at [791, 215] on button "Next image" at bounding box center [792, 222] width 21 height 21
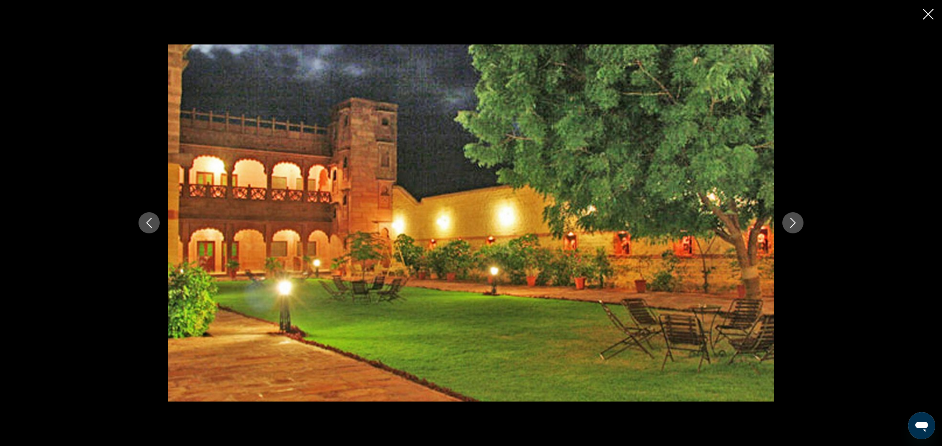
click at [794, 223] on icon "Next image" at bounding box center [793, 223] width 10 height 10
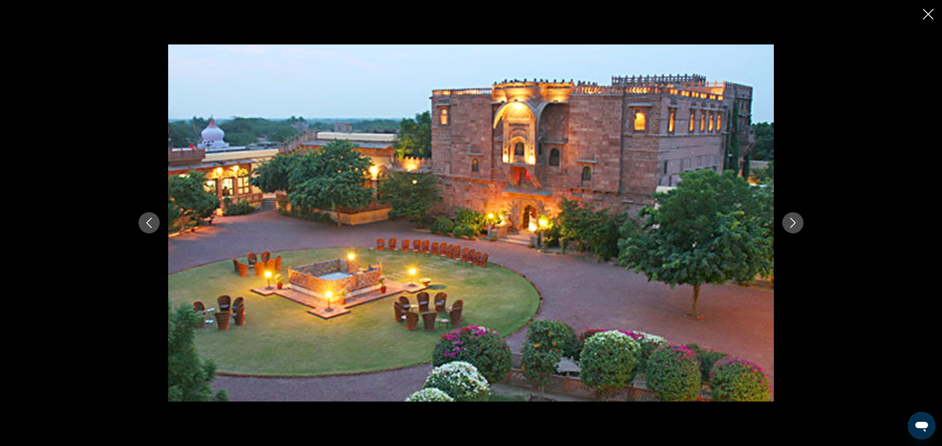
click at [795, 223] on icon "Next image" at bounding box center [793, 223] width 6 height 10
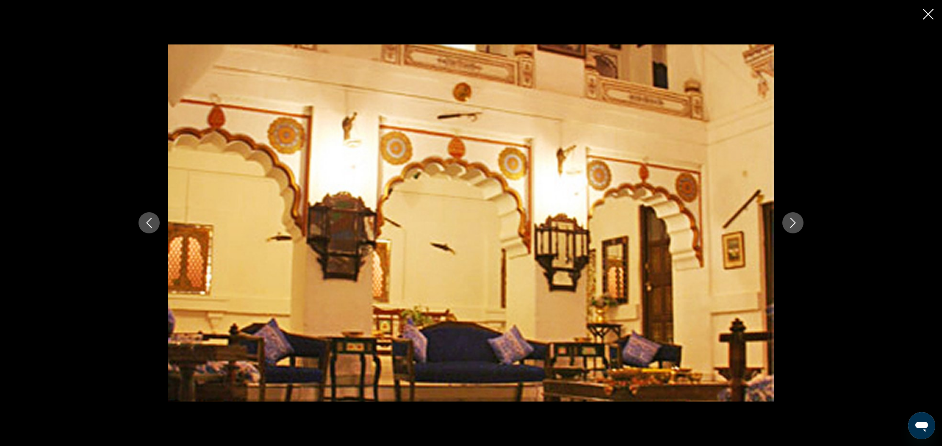
click at [795, 223] on icon "Next image" at bounding box center [793, 223] width 6 height 10
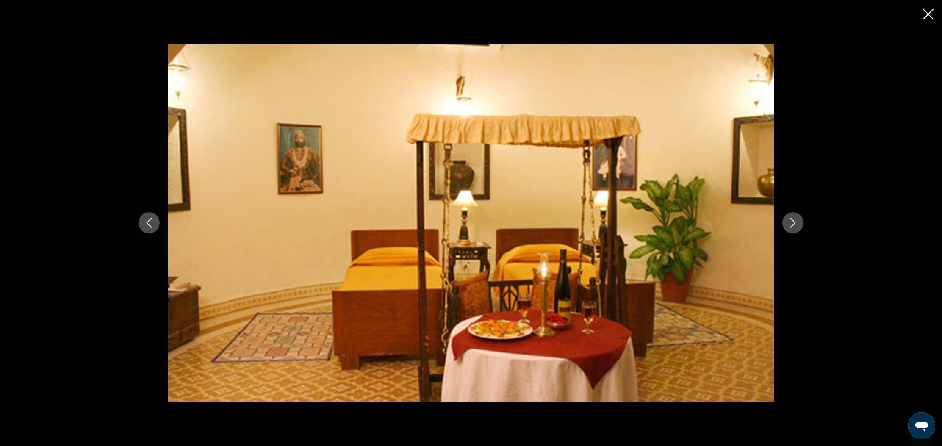
click at [795, 223] on icon "Next image" at bounding box center [793, 223] width 6 height 10
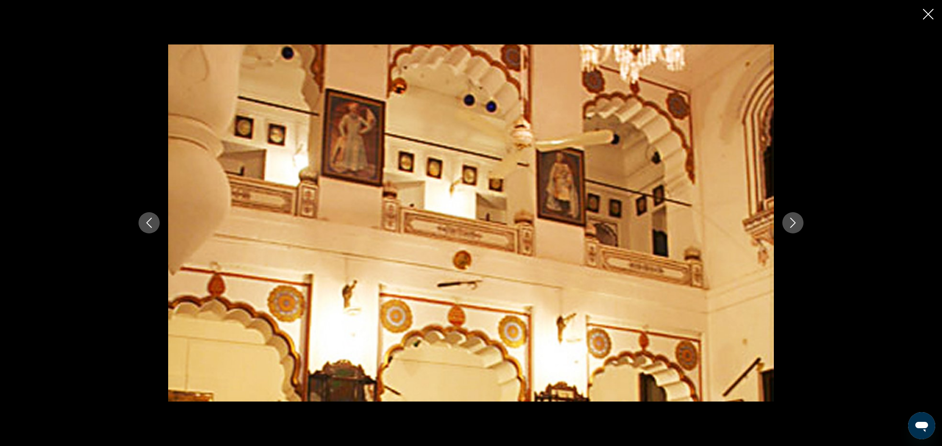
click at [795, 223] on icon "Next image" at bounding box center [793, 223] width 6 height 10
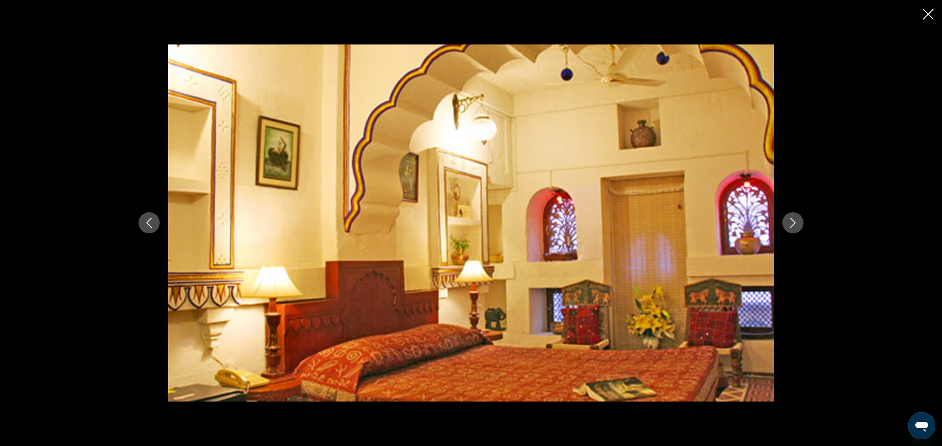
click at [795, 223] on icon "Next image" at bounding box center [793, 223] width 6 height 10
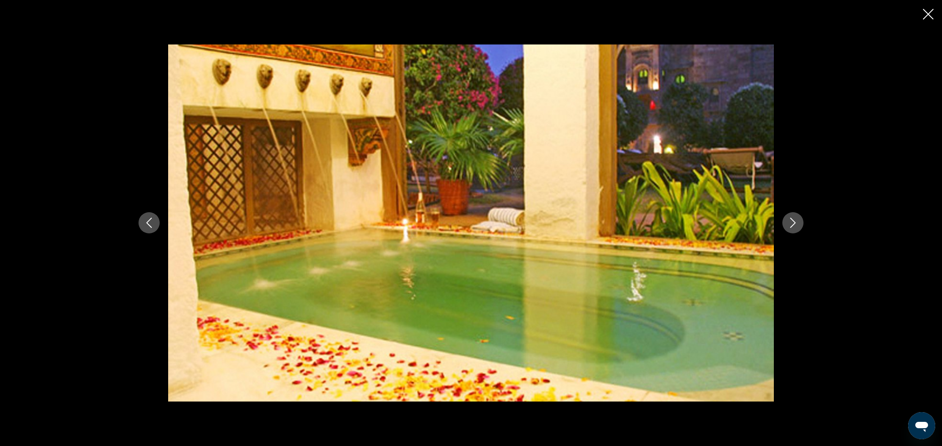
click at [795, 223] on icon "Next image" at bounding box center [793, 223] width 6 height 10
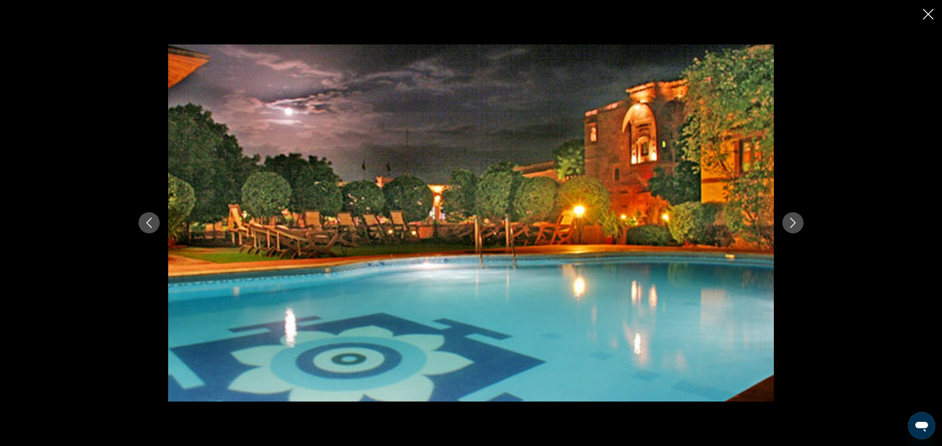
click at [795, 223] on icon "Next image" at bounding box center [793, 223] width 6 height 10
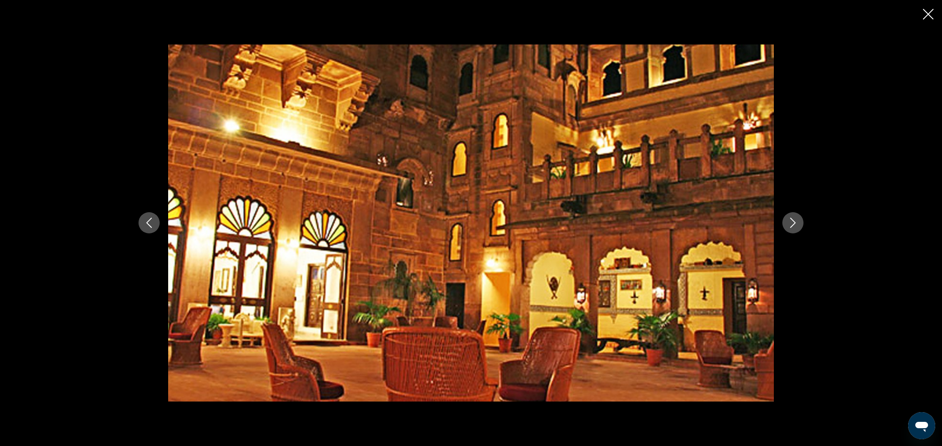
click at [795, 223] on icon "Next image" at bounding box center [793, 223] width 6 height 10
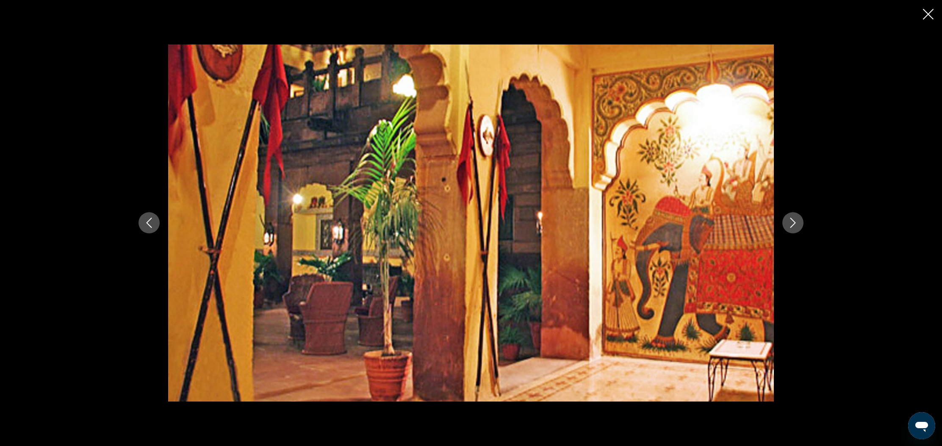
click at [932, 14] on icon "Close slideshow" at bounding box center [928, 14] width 11 height 11
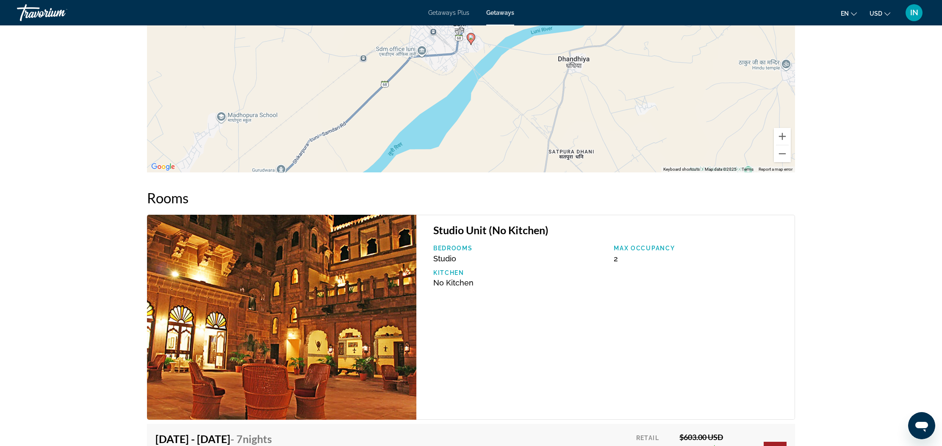
scroll to position [1247, 0]
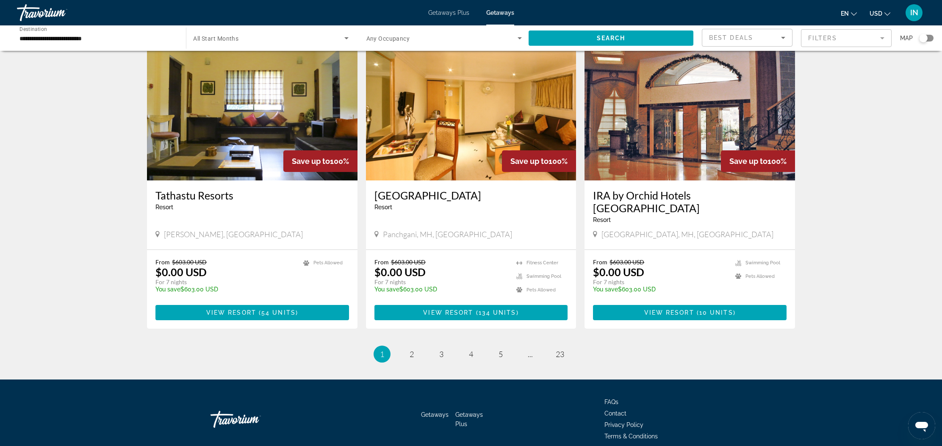
scroll to position [925, 0]
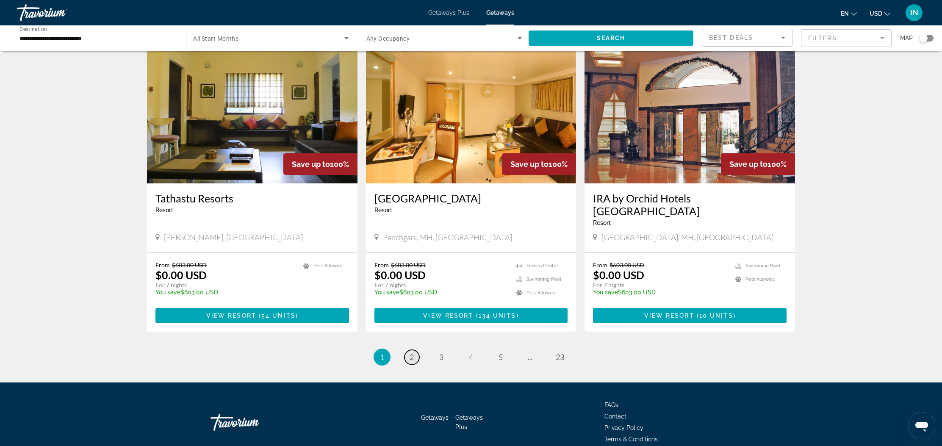
click at [412, 352] on span "2" at bounding box center [412, 356] width 4 height 9
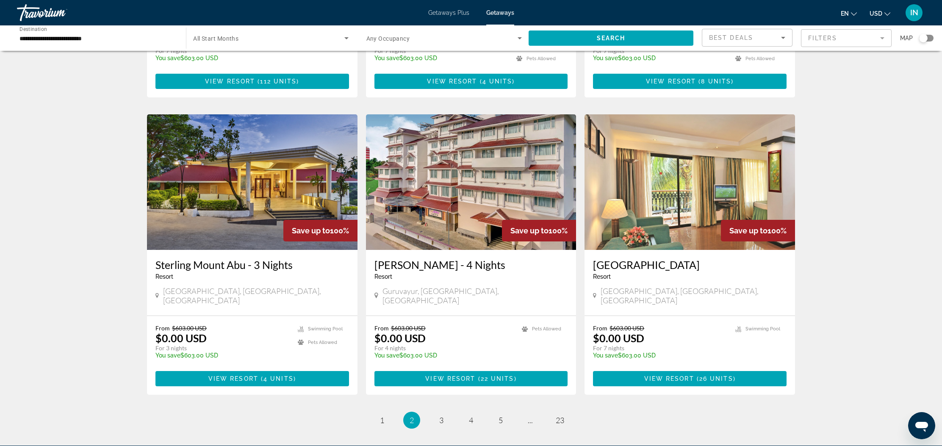
scroll to position [864, 0]
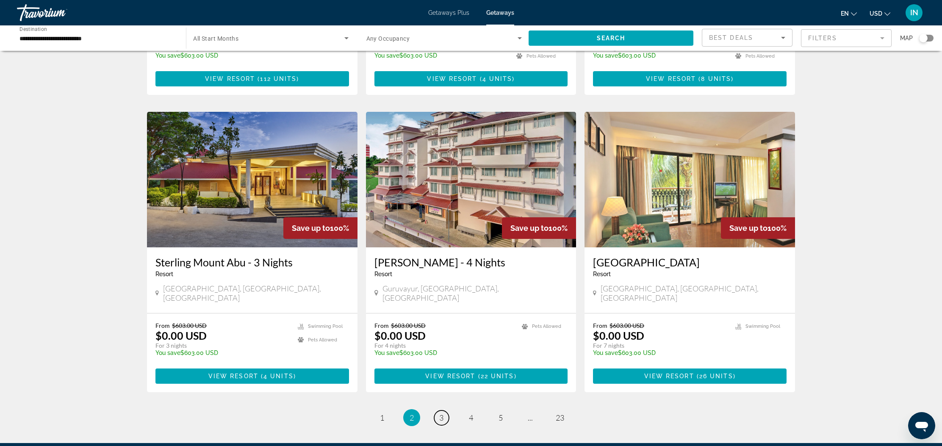
click at [441, 413] on span "3" at bounding box center [441, 417] width 4 height 9
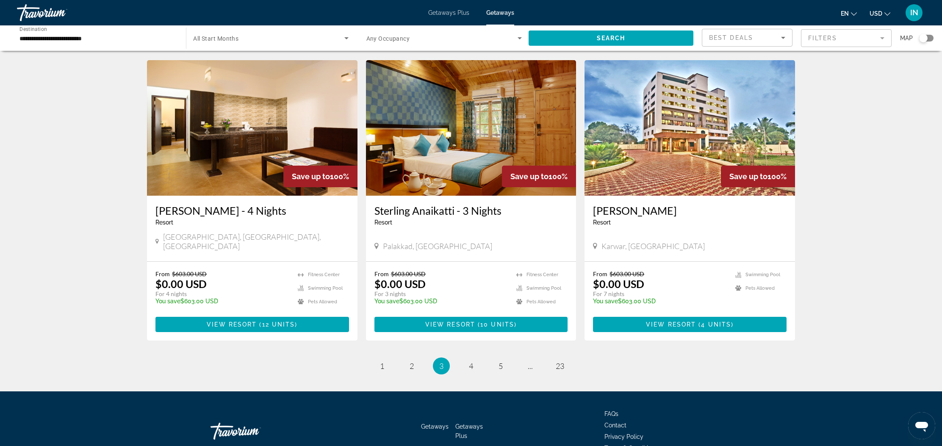
scroll to position [925, 0]
click at [470, 362] on span "4" at bounding box center [471, 366] width 4 height 9
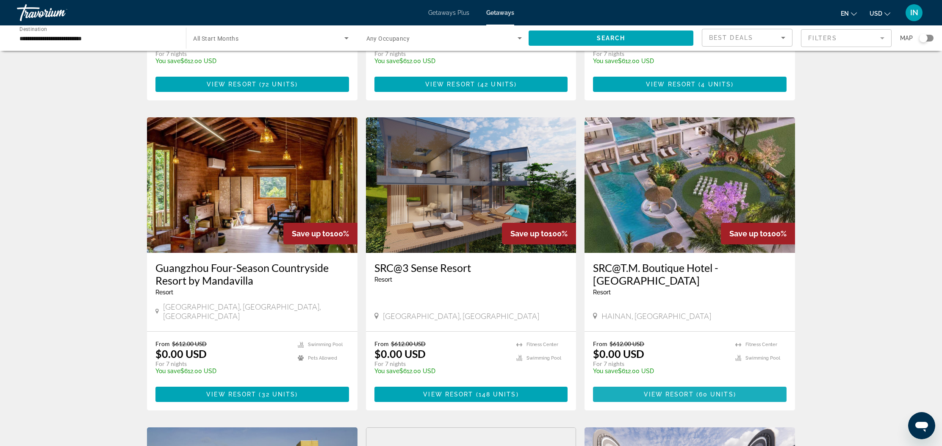
scroll to position [564, 0]
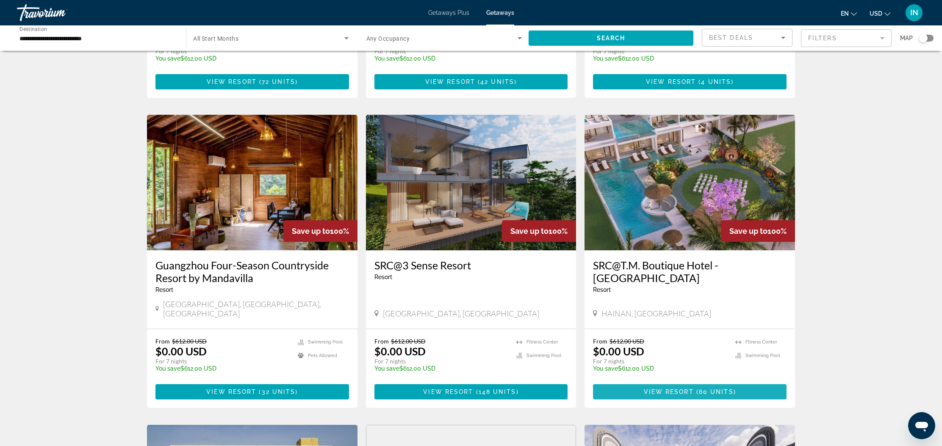
click at [654, 388] on span "View Resort" at bounding box center [669, 391] width 50 height 7
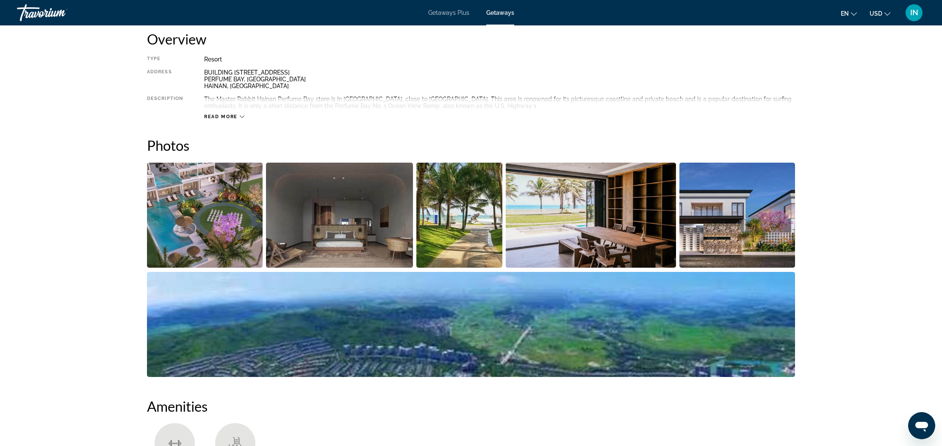
scroll to position [293, 0]
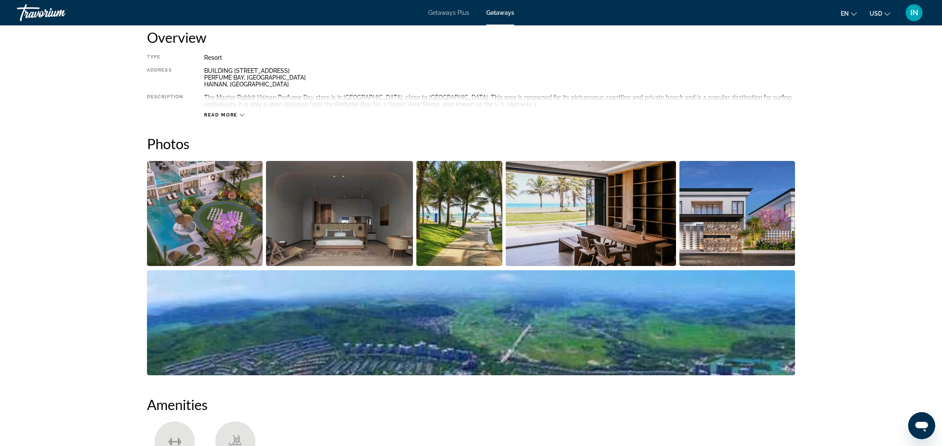
click at [210, 244] on img "Open full-screen image slider" at bounding box center [205, 213] width 116 height 105
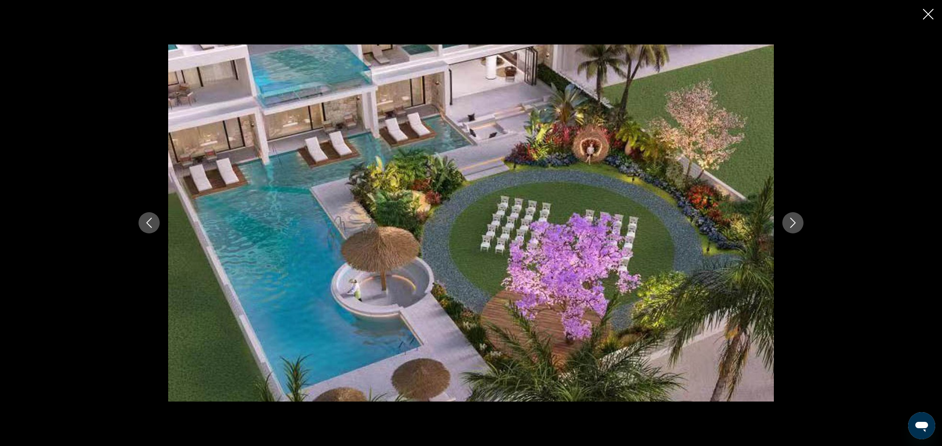
click at [792, 222] on icon "Next image" at bounding box center [793, 223] width 10 height 10
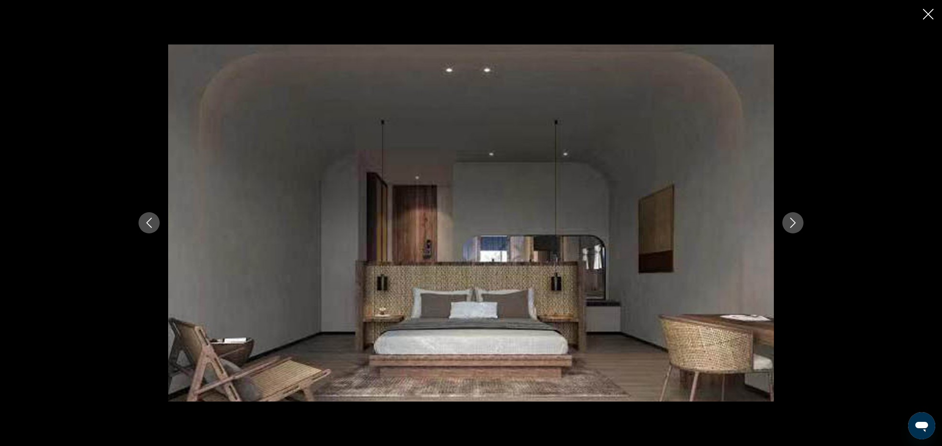
click at [792, 222] on icon "Next image" at bounding box center [793, 223] width 10 height 10
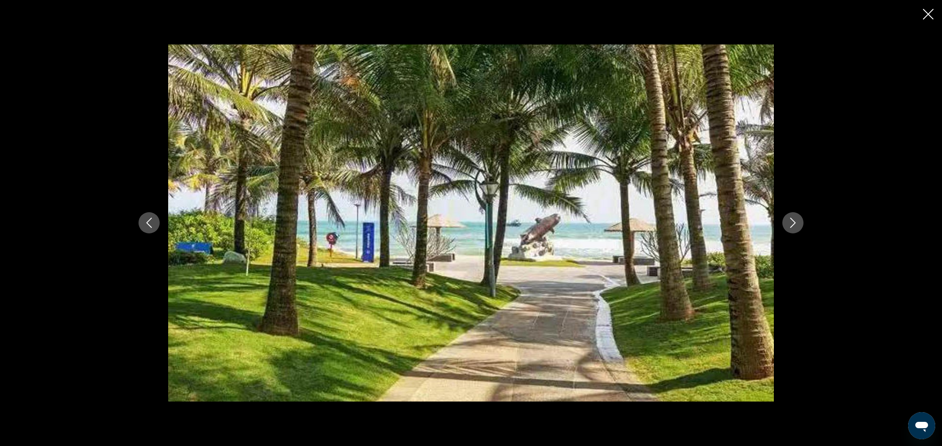
click at [792, 222] on icon "Next image" at bounding box center [793, 223] width 10 height 10
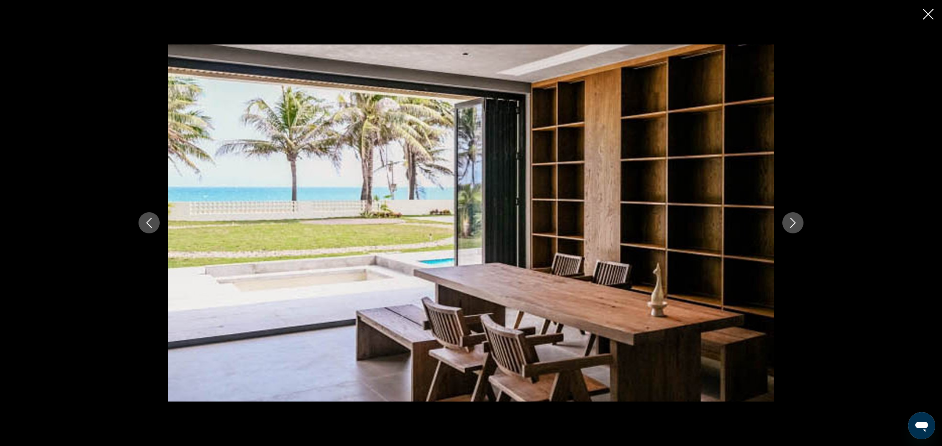
click at [792, 222] on icon "Next image" at bounding box center [793, 223] width 10 height 10
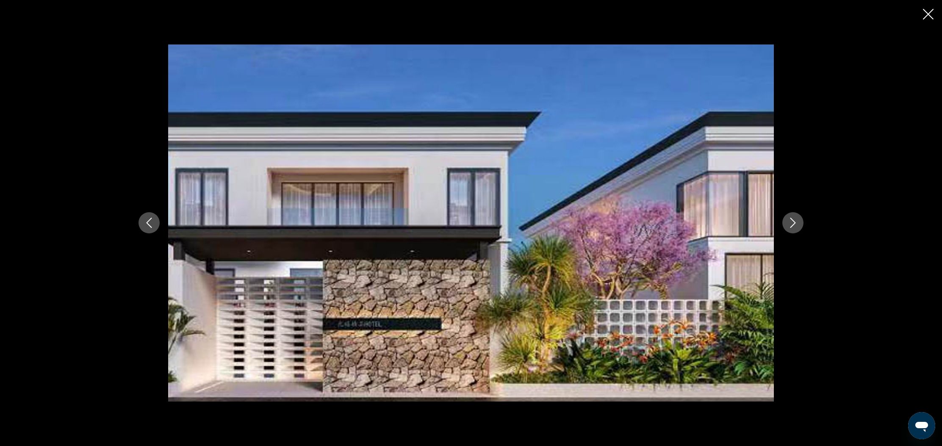
click at [792, 222] on icon "Next image" at bounding box center [793, 223] width 10 height 10
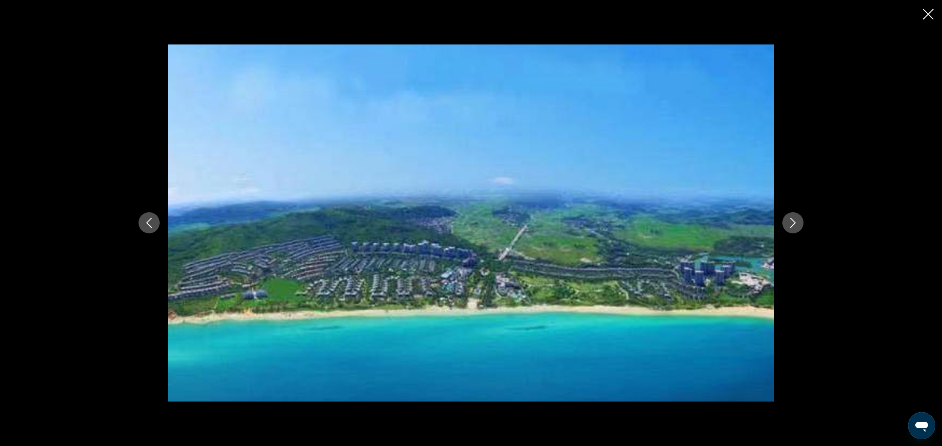
click at [792, 222] on icon "Next image" at bounding box center [793, 223] width 10 height 10
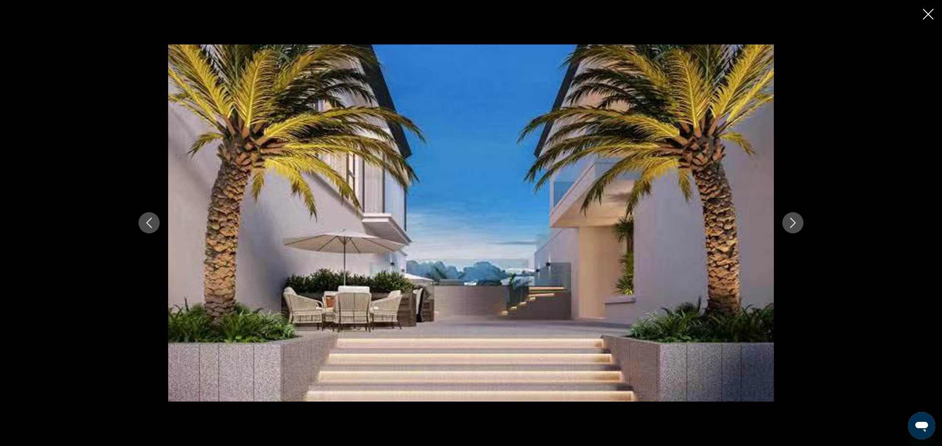
click at [792, 222] on icon "Next image" at bounding box center [793, 223] width 10 height 10
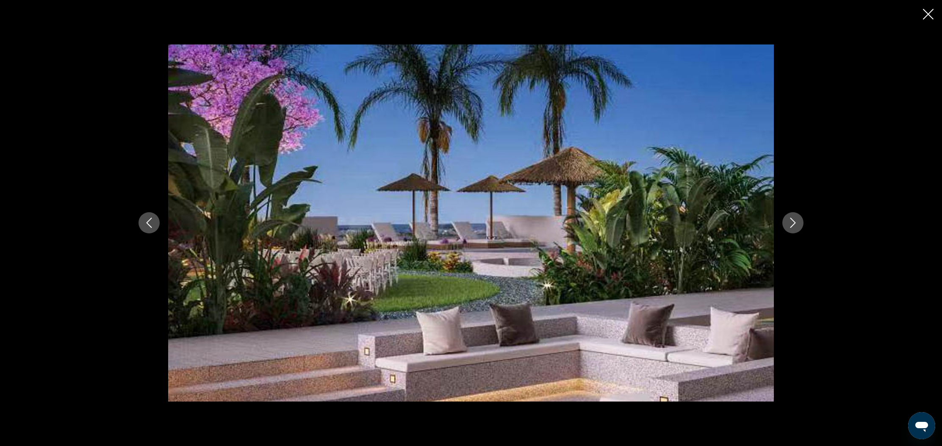
click at [792, 222] on icon "Next image" at bounding box center [793, 223] width 10 height 10
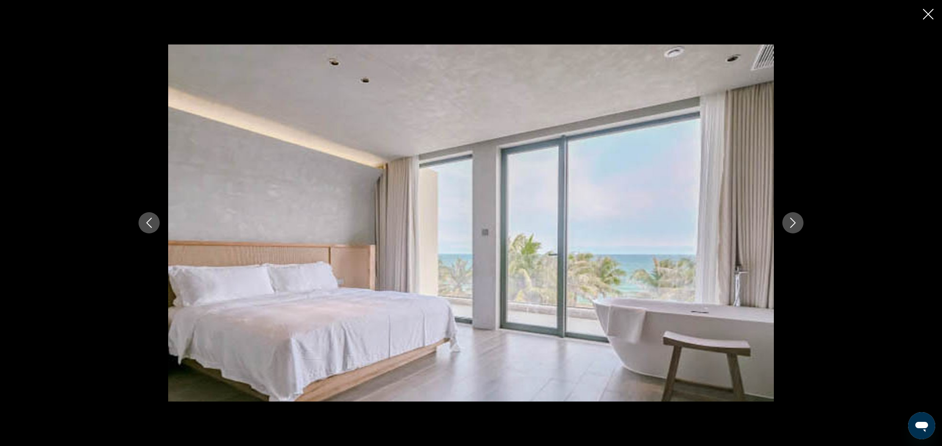
scroll to position [291, 0]
click at [794, 226] on icon "Next image" at bounding box center [793, 223] width 10 height 10
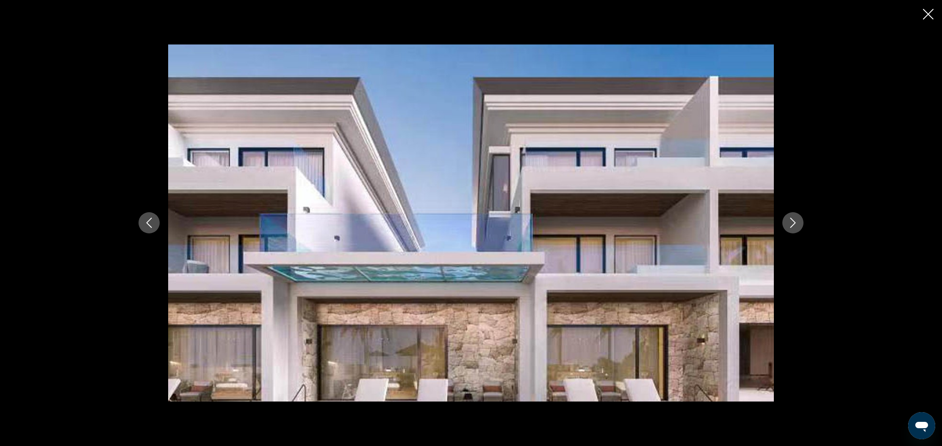
click at [793, 222] on icon "Next image" at bounding box center [793, 223] width 10 height 10
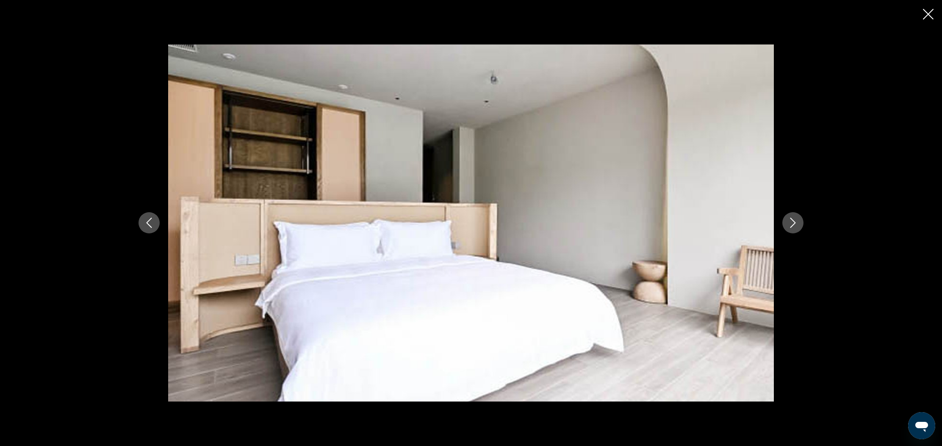
click at [793, 222] on icon "Next image" at bounding box center [793, 223] width 10 height 10
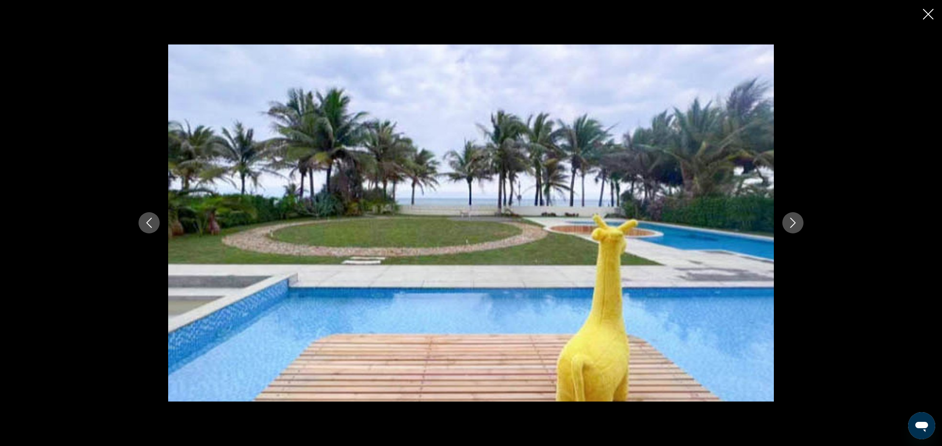
click at [794, 224] on icon "Next image" at bounding box center [793, 223] width 10 height 10
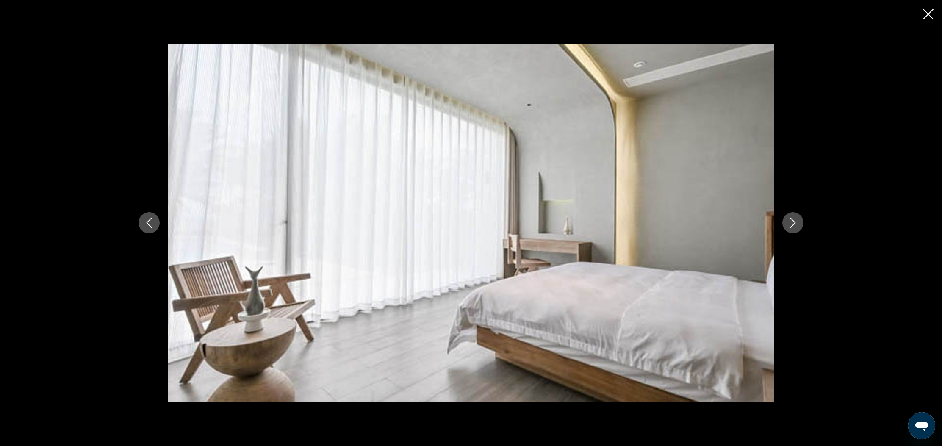
click at [794, 222] on icon "Next image" at bounding box center [793, 223] width 10 height 10
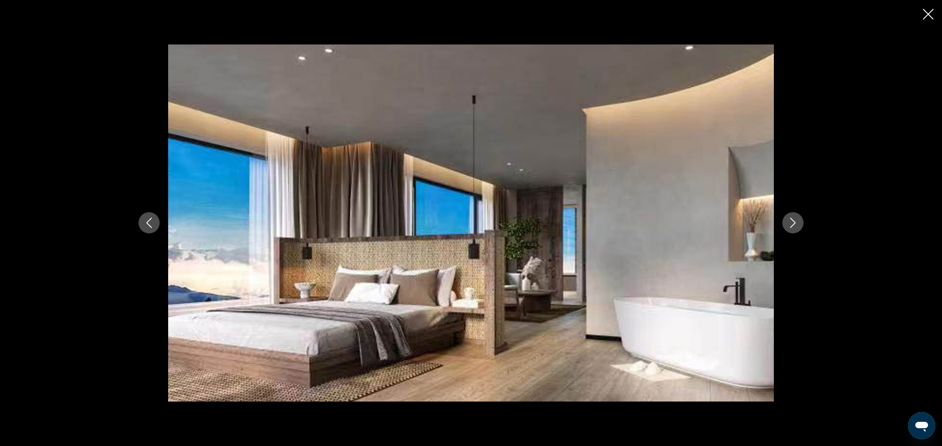
click at [794, 222] on icon "Next image" at bounding box center [793, 223] width 10 height 10
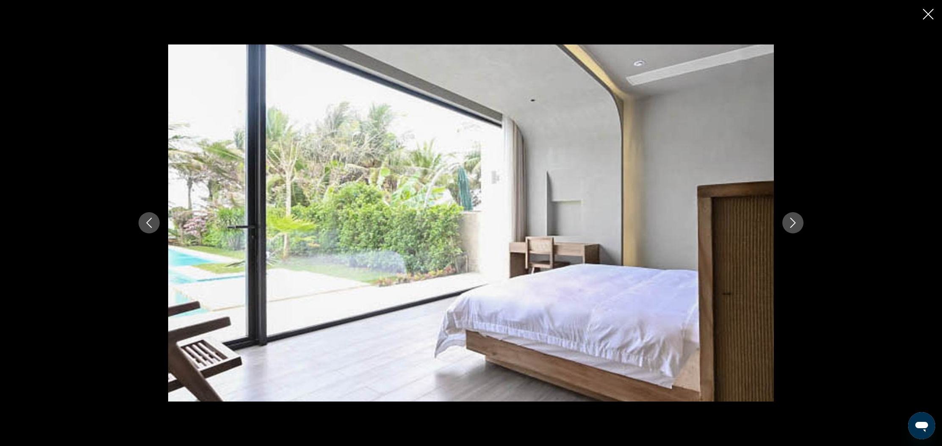
click at [794, 222] on icon "Next image" at bounding box center [793, 223] width 10 height 10
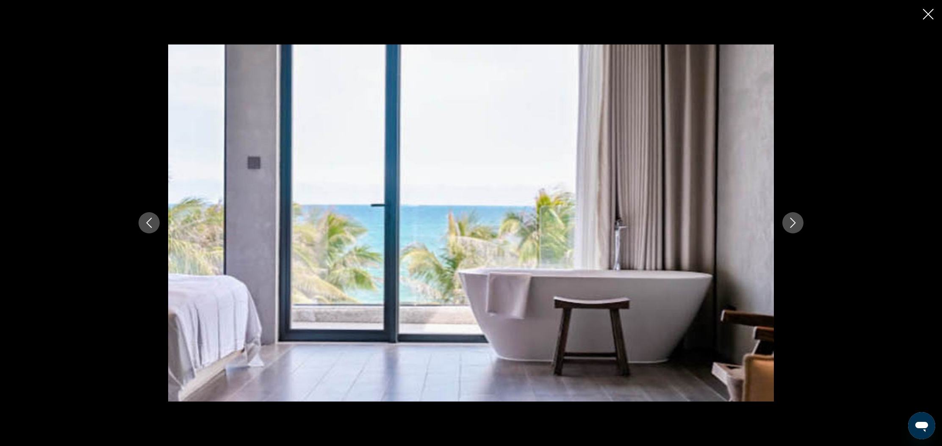
click at [929, 12] on icon "Close slideshow" at bounding box center [928, 14] width 11 height 11
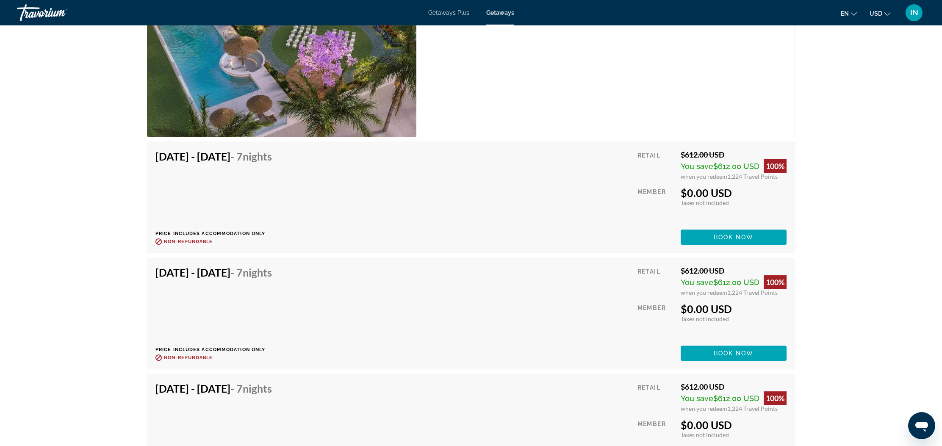
scroll to position [1302, 0]
